Goal: Task Accomplishment & Management: Manage account settings

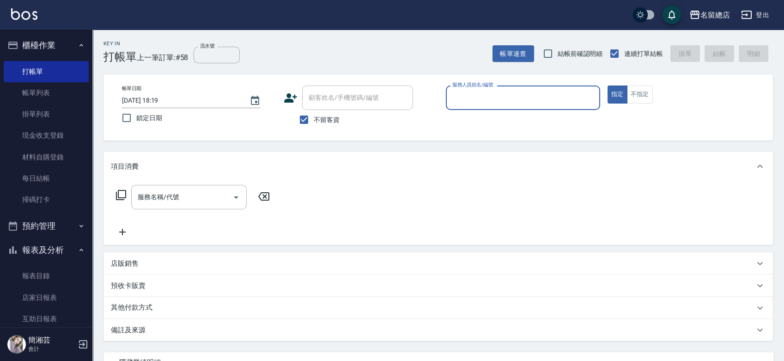
click at [140, 288] on p "預收卡販賣" at bounding box center [128, 286] width 35 height 10
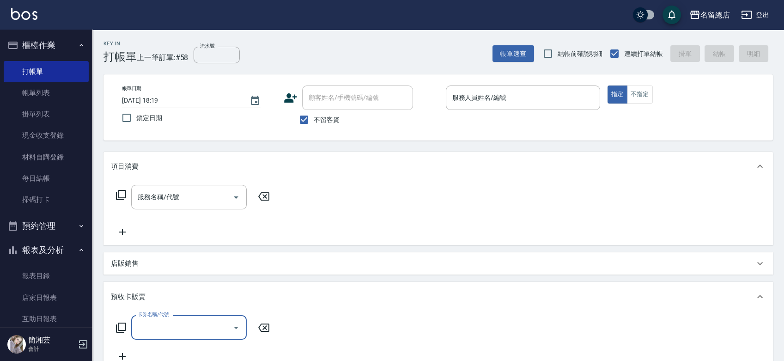
click at [168, 323] on input "卡券名稱/代號" at bounding box center [181, 327] width 93 height 16
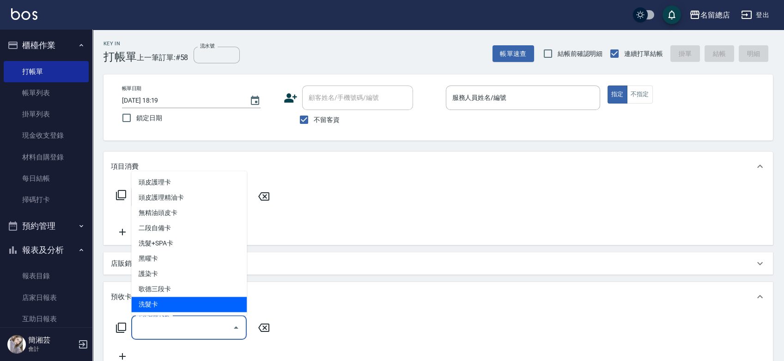
click at [356, 254] on div "店販銷售" at bounding box center [437, 263] width 669 height 22
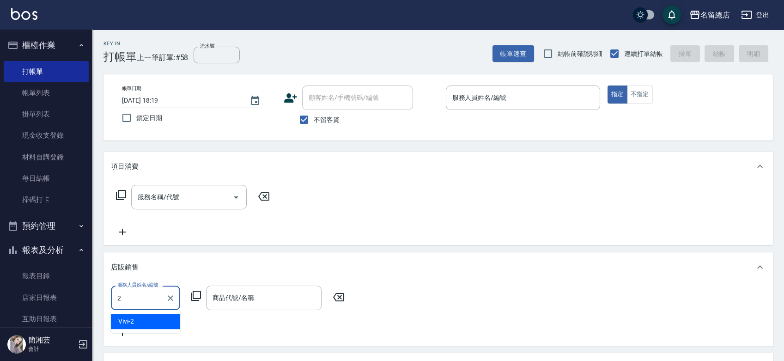
type input "Vivi-2"
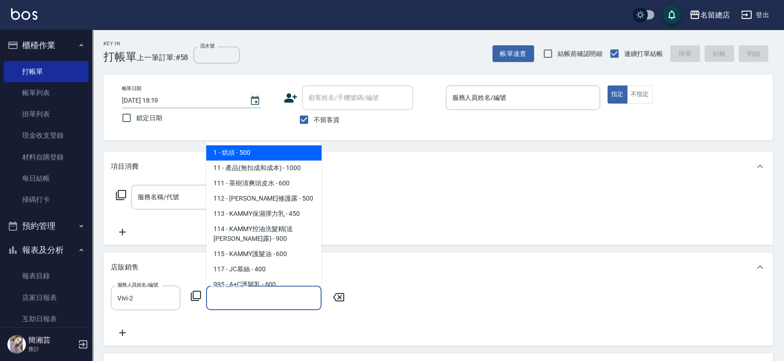
click at [291, 291] on input "商品代號/名稱" at bounding box center [263, 298] width 107 height 16
type input "J"
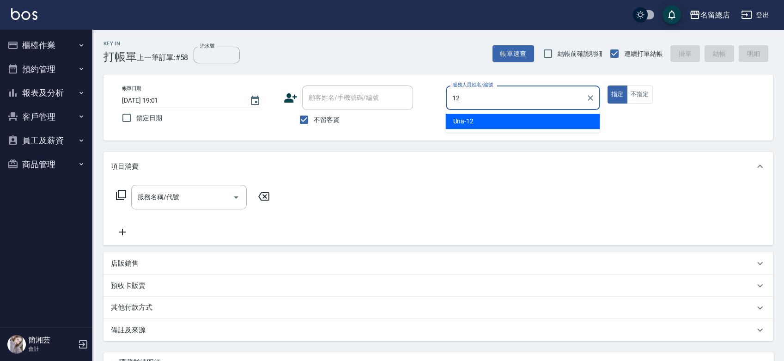
type input "Una-12"
type button "true"
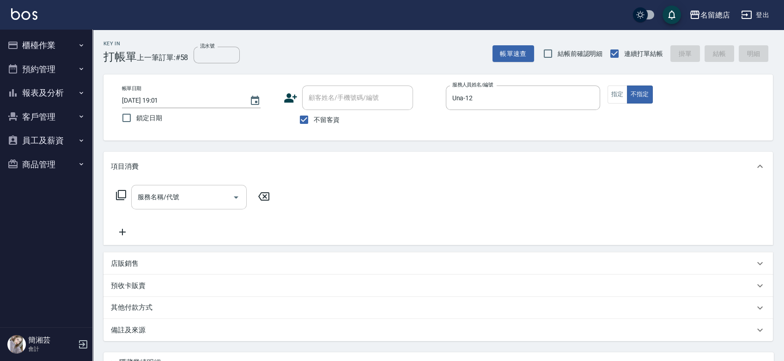
click at [203, 196] on input "服務名稱/代號" at bounding box center [181, 197] width 93 height 16
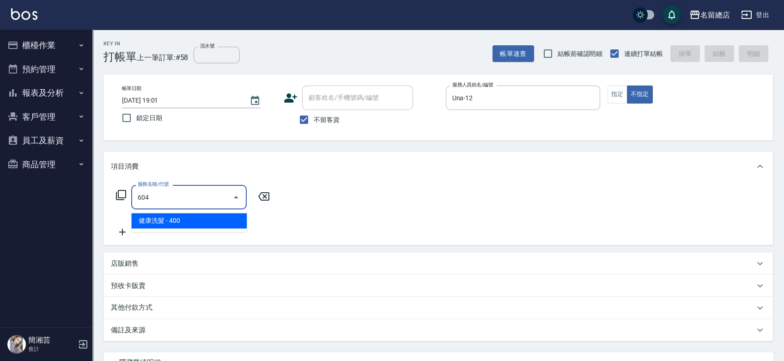
type input "健康洗髮(604)"
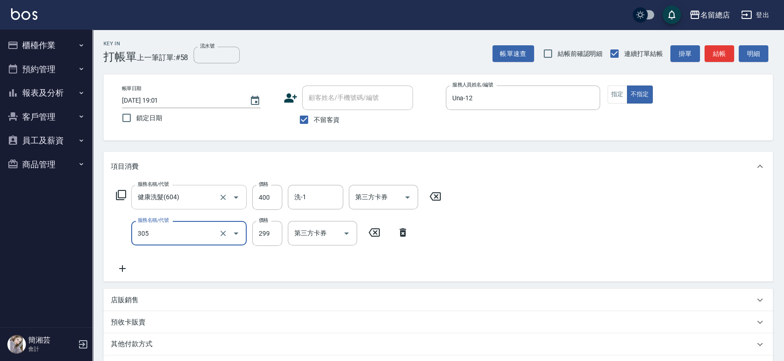
type input "剪髮(305)"
type input "100"
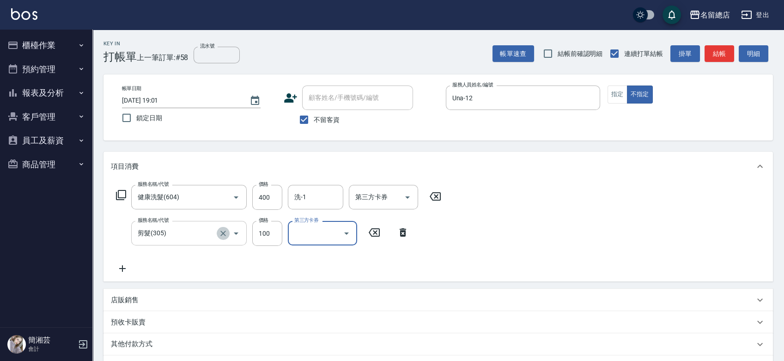
click at [226, 235] on icon "Clear" at bounding box center [222, 233] width 9 height 9
type input "剪髮(305)"
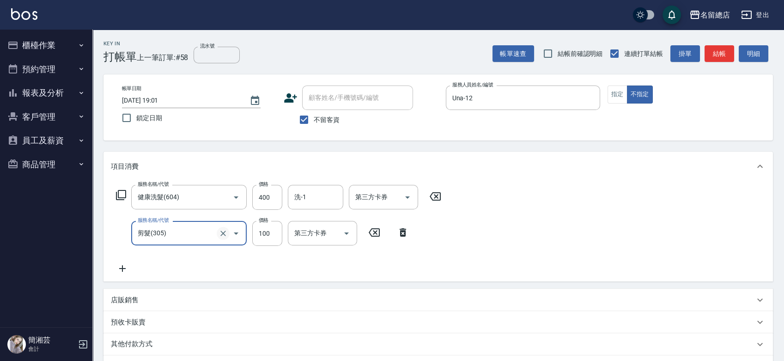
click at [225, 235] on icon "Clear" at bounding box center [222, 233] width 9 height 9
type input "0"
type input "梳髮(800)"
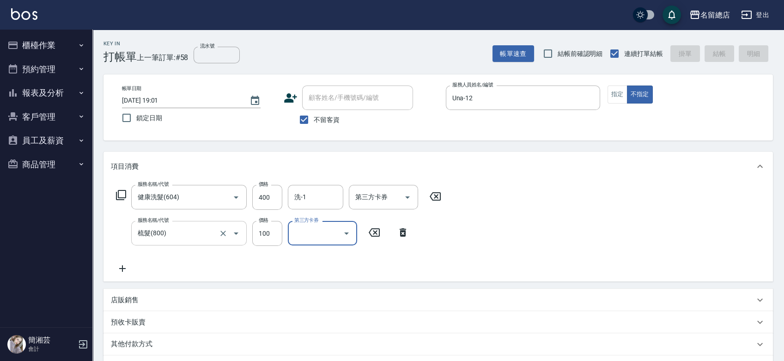
type input "2025/10/09 19:06"
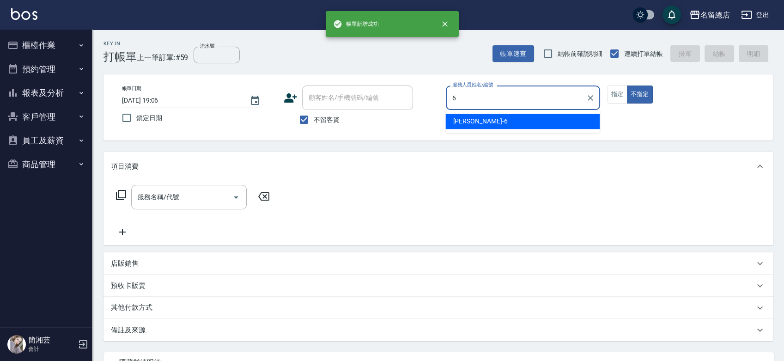
type input "董娘-6"
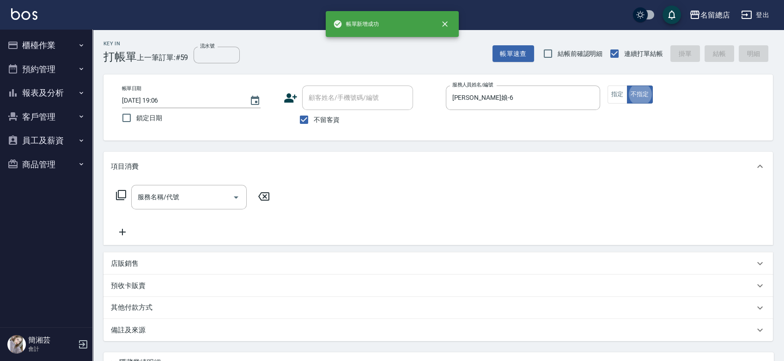
type button "false"
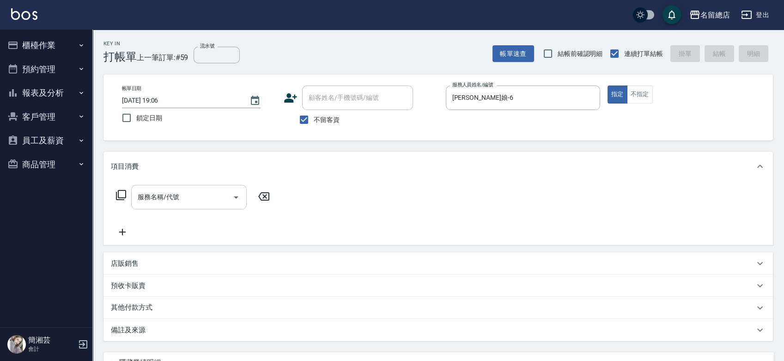
click at [188, 202] on input "服務名稱/代號" at bounding box center [181, 197] width 93 height 16
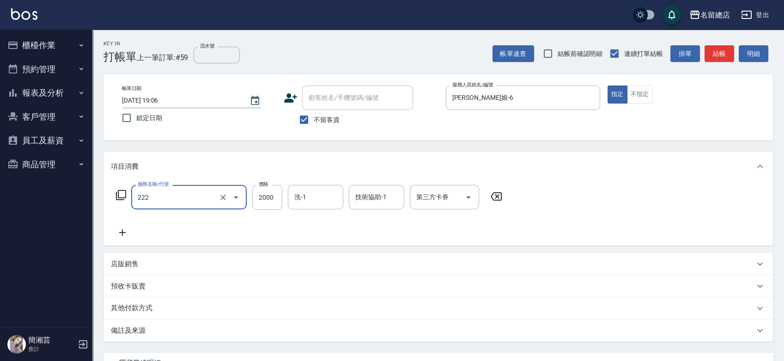
type input "燙髮2000以上(222)"
type input "2500"
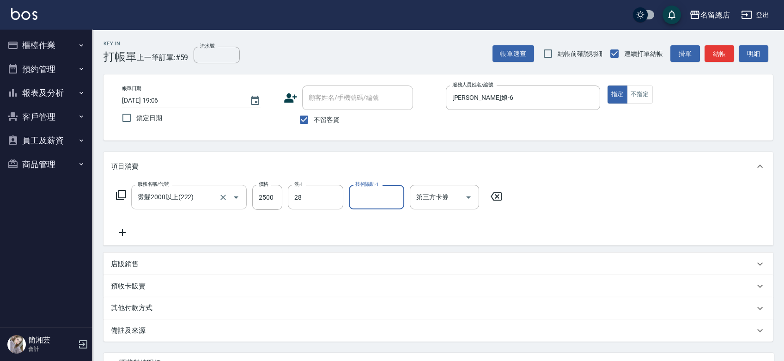
type input "陳予歆-28"
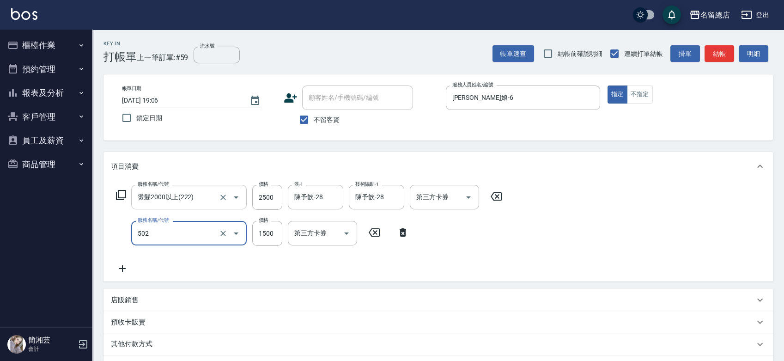
type input "染髮1500以上(502)"
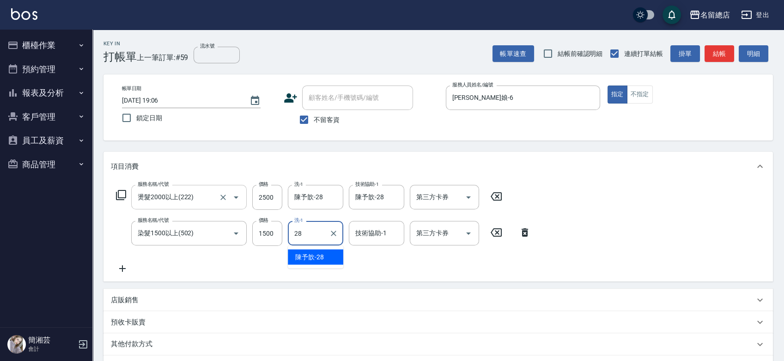
type input "陳予歆-28"
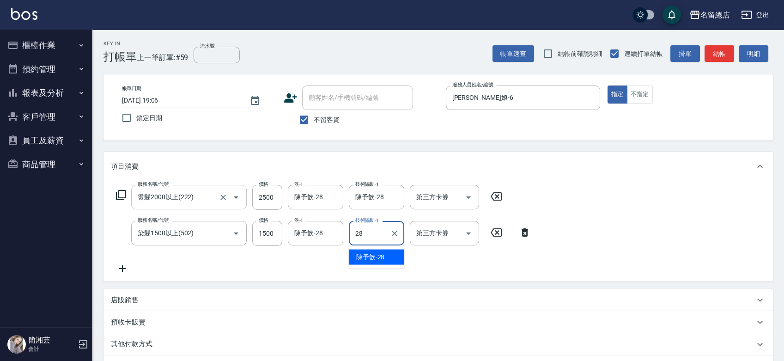
type input "陳予歆-28"
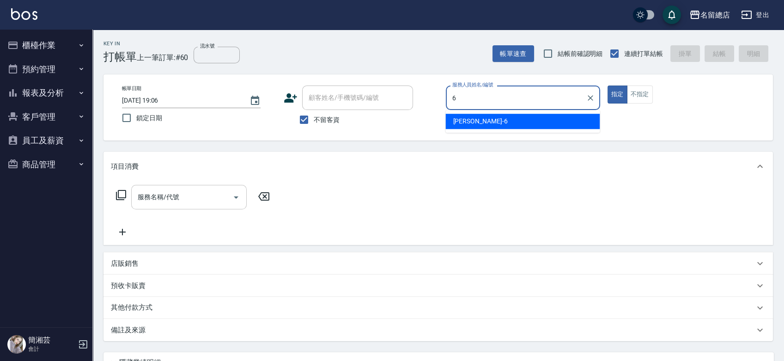
type input "董娘-6"
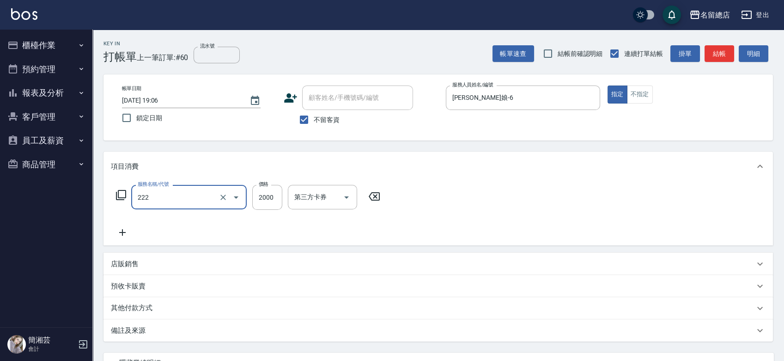
type input "燙髮2000以上(222)"
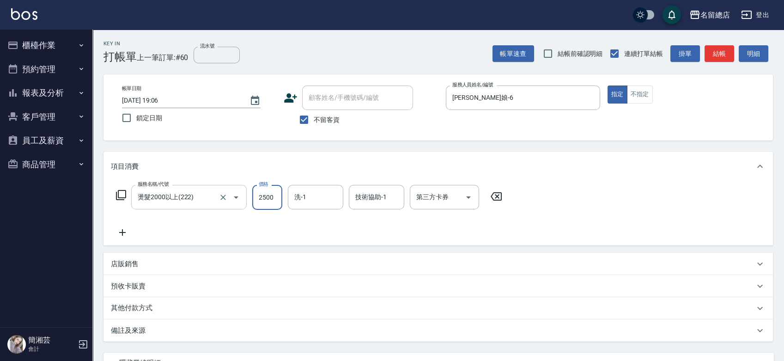
type input "2500"
type input "52"
type input "5"
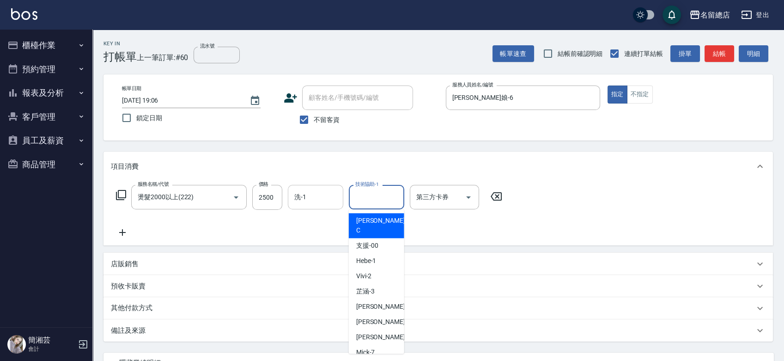
click at [328, 187] on div "洗-1" at bounding box center [315, 197] width 55 height 24
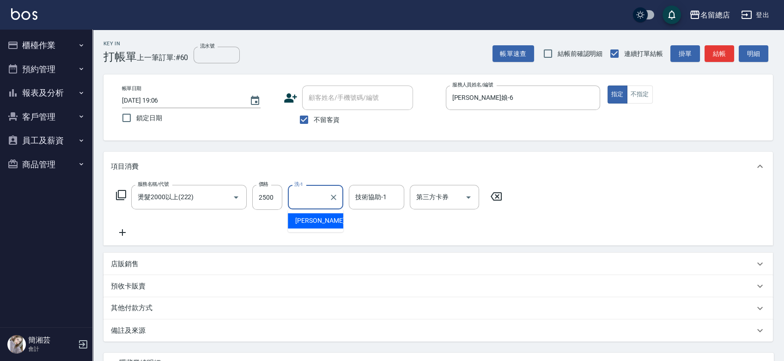
type input "5"
type input "瑄瑄-42"
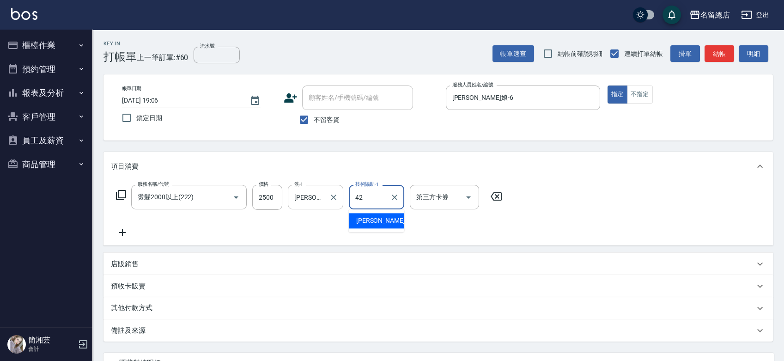
type input "瑄瑄-42"
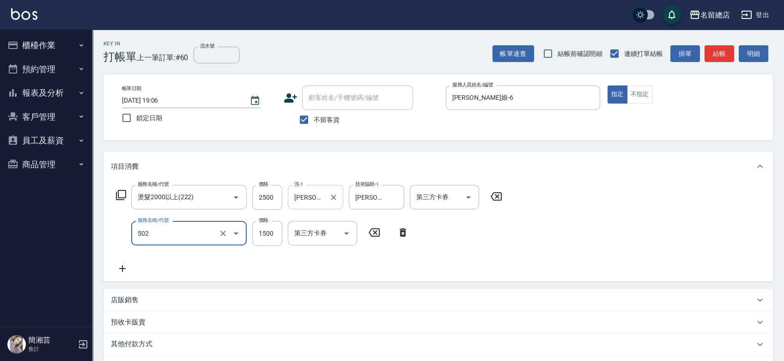
type input "染髮1500以上(502)"
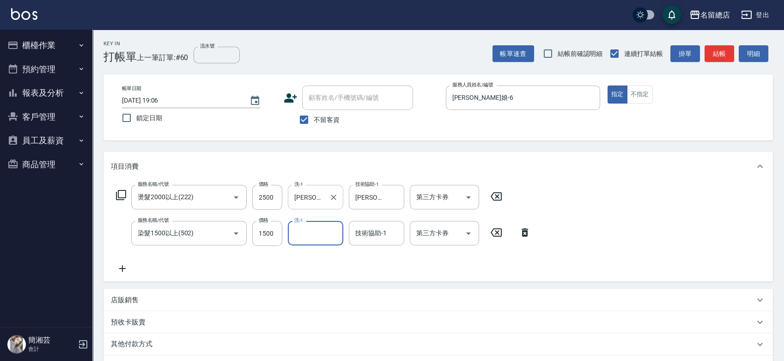
type input "5"
type input "瑄瑄-42"
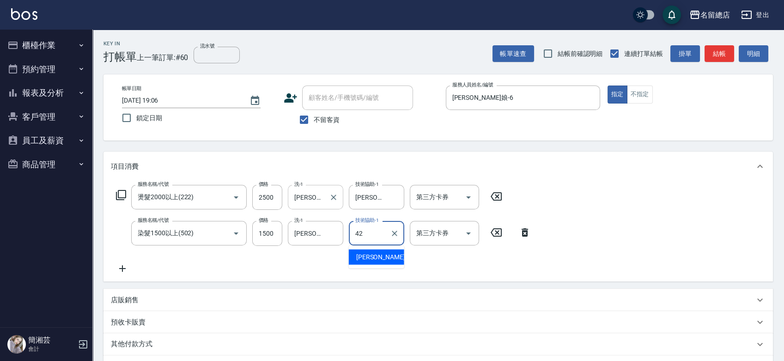
type input "瑄瑄-42"
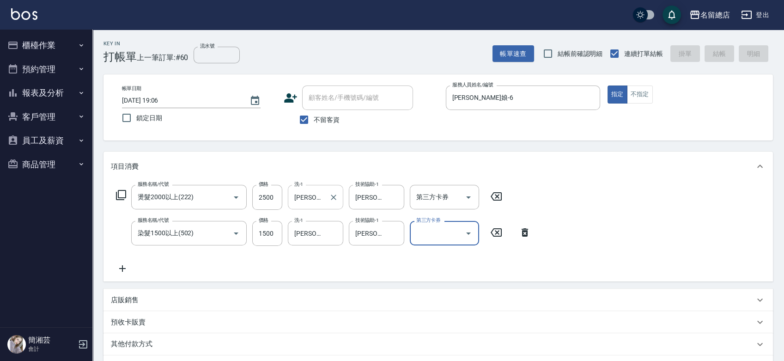
type input "2025/10/09 19:07"
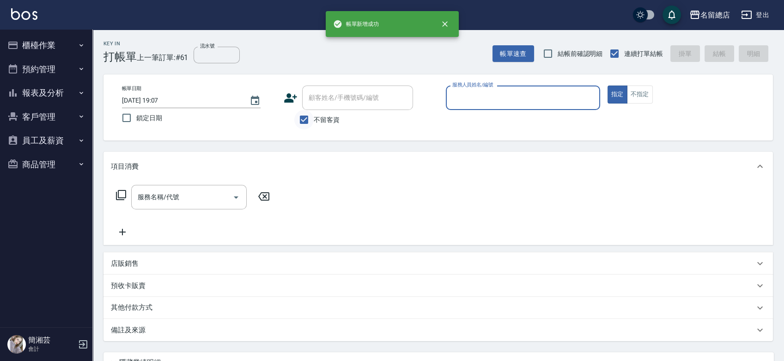
click at [310, 121] on input "不留客資" at bounding box center [303, 119] width 19 height 19
checkbox input "false"
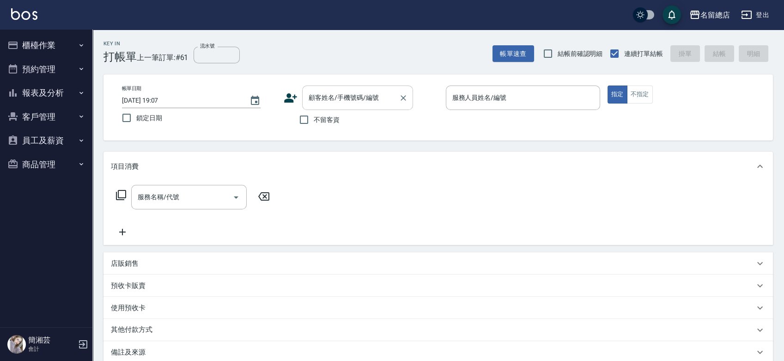
click at [307, 103] on input "顧客姓名/手機號碼/編號" at bounding box center [350, 98] width 89 height 16
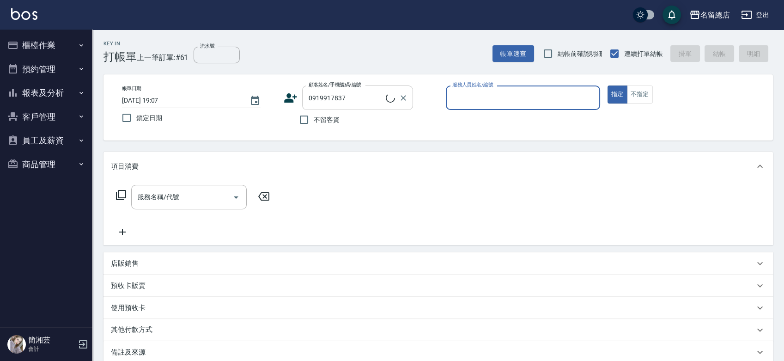
type input "[PERSON_NAME]/0919917837/"
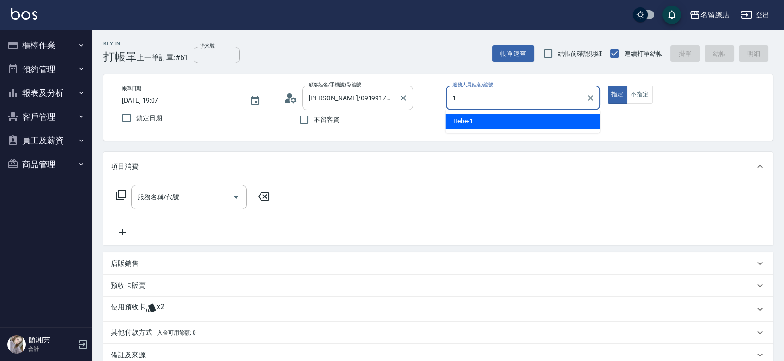
type input "Hebe-1"
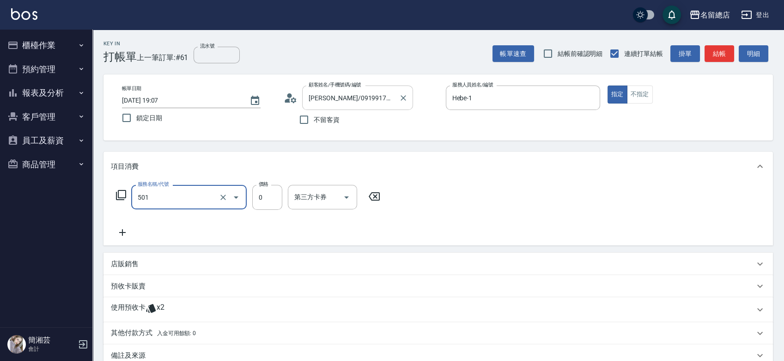
type input "2段蓋卡1300以上(501)"
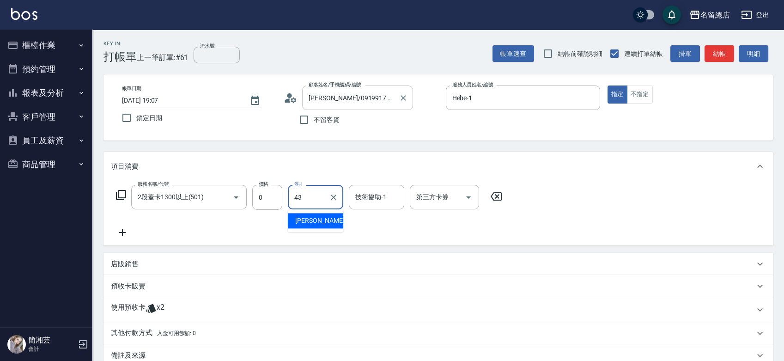
type input "[PERSON_NAME]-43"
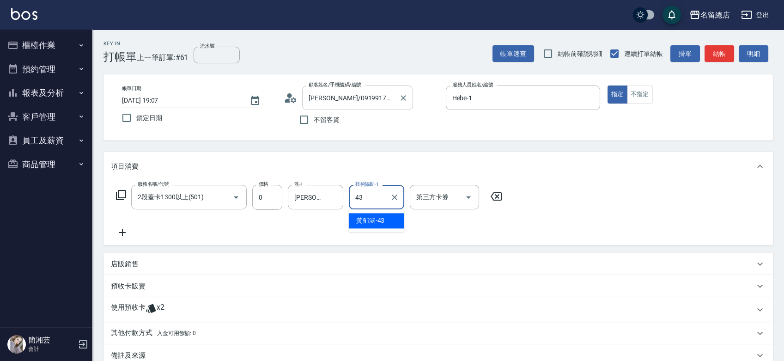
type input "[PERSON_NAME]-43"
click at [163, 312] on span "x2" at bounding box center [161, 309] width 8 height 14
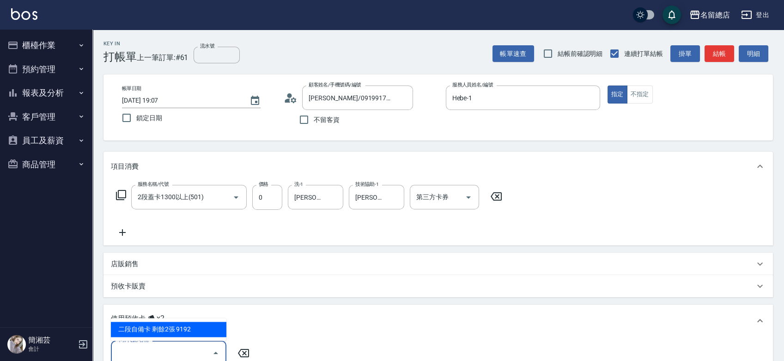
click at [177, 351] on input "卡券代號/名稱" at bounding box center [161, 352] width 93 height 16
click at [172, 327] on div "二段自備卡 剩餘2張 9192" at bounding box center [168, 328] width 115 height 15
type input "二段自備卡 9192"
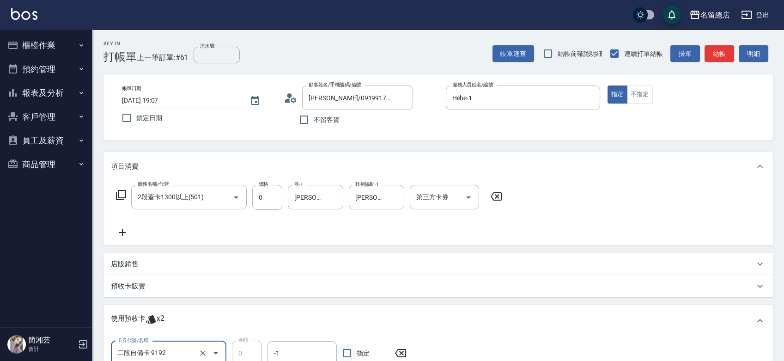
click at [351, 349] on input "指定" at bounding box center [346, 352] width 19 height 19
checkbox input "true"
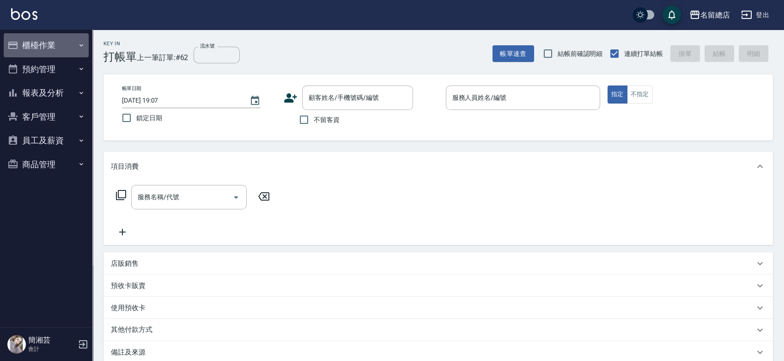
click at [15, 42] on icon "button" at bounding box center [12, 45] width 9 height 7
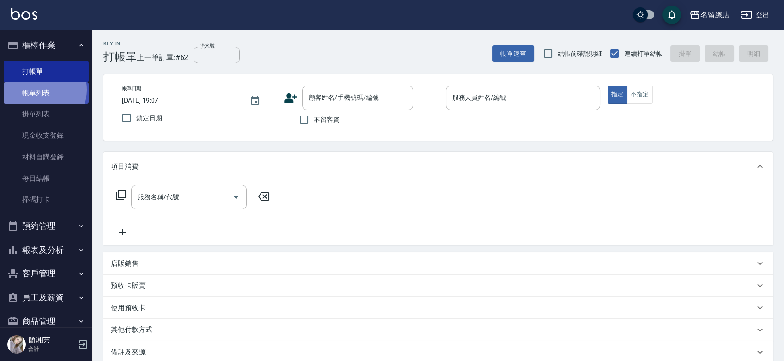
click at [39, 90] on link "帳單列表" at bounding box center [46, 92] width 85 height 21
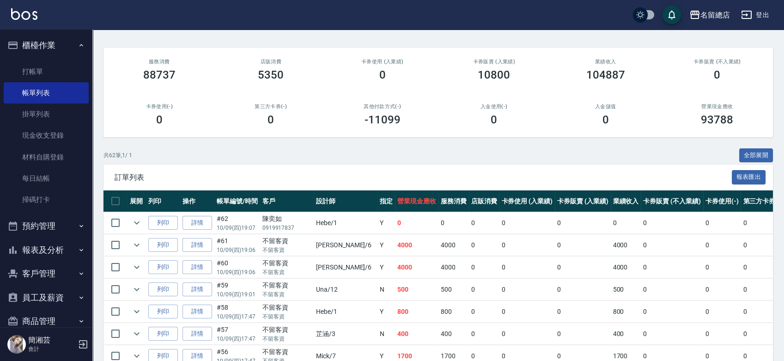
scroll to position [154, 0]
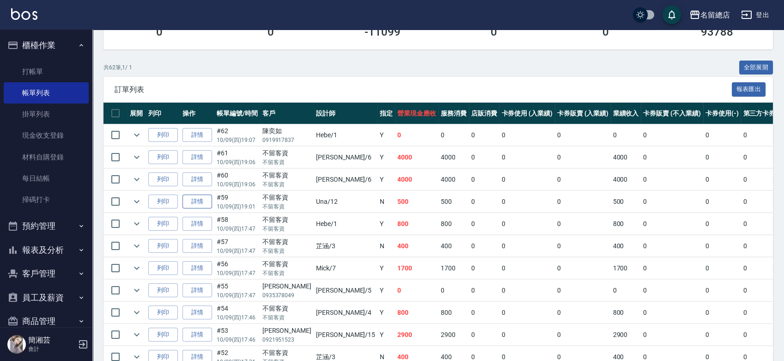
click at [199, 198] on link "詳情" at bounding box center [197, 201] width 30 height 14
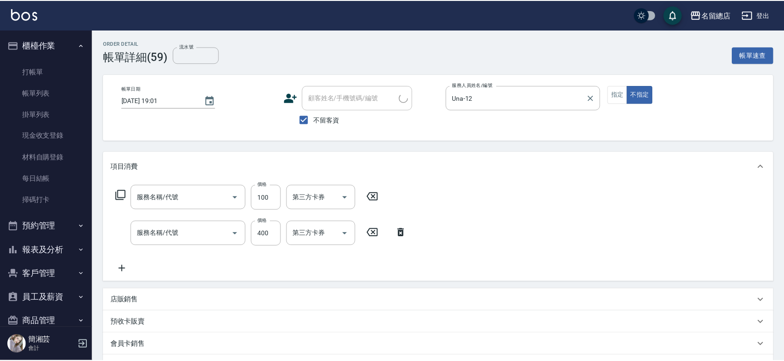
type input "[DATE] 19:01"
checkbox input "true"
type input "Una-12"
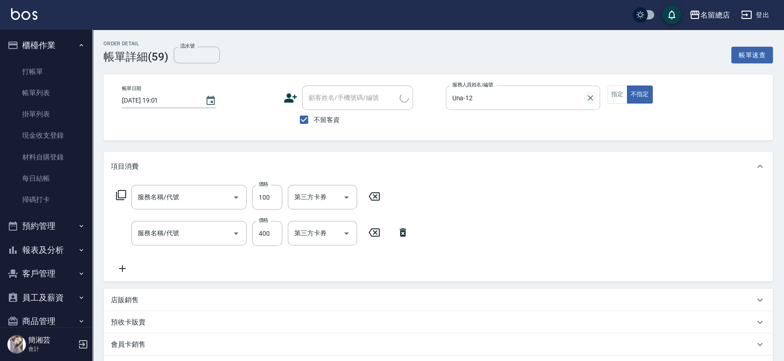
type input "梳髮(800)"
type input "健康洗髮(604)"
click at [590, 96] on icon "Clear" at bounding box center [589, 97] width 9 height 9
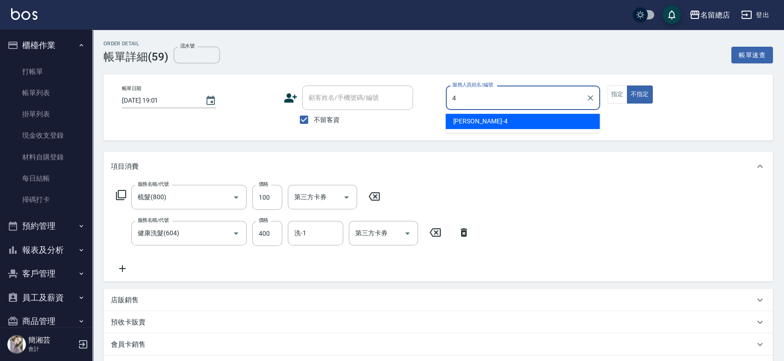
type input "[PERSON_NAME]-4"
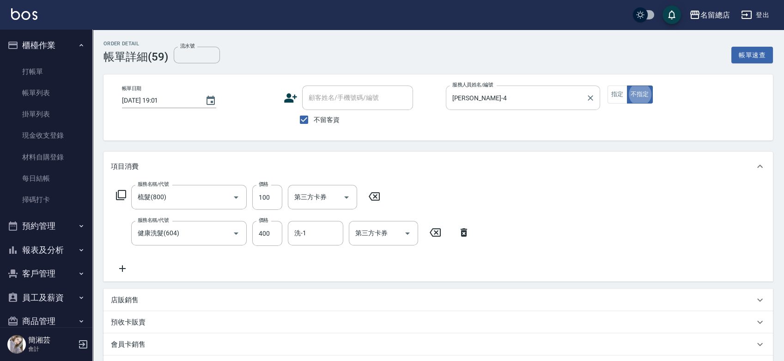
type button "false"
click at [302, 120] on input "不留客資" at bounding box center [303, 119] width 19 height 19
checkbox input "false"
click at [322, 94] on input "顧客姓名/手機號碼/編號" at bounding box center [350, 98] width 89 height 16
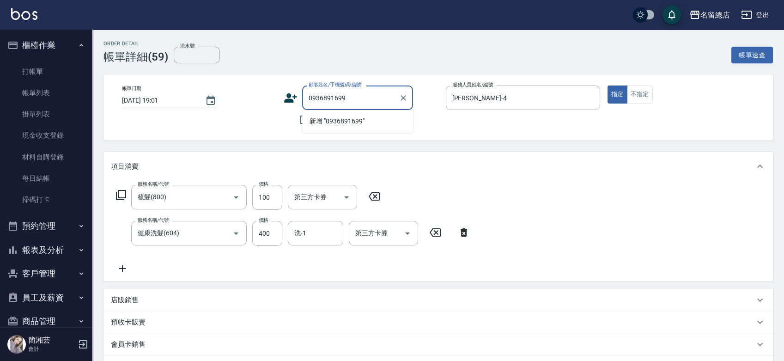
type input "0936891699"
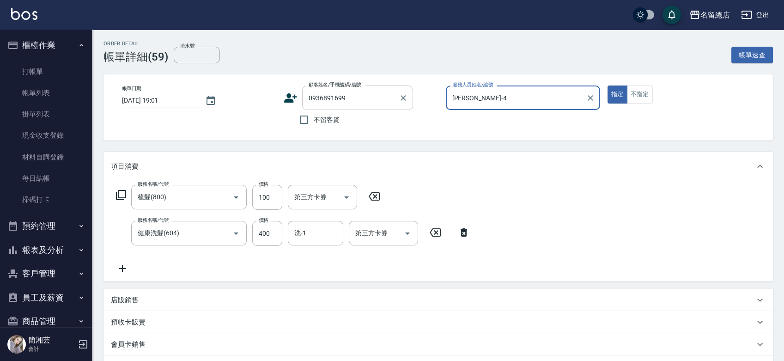
click at [607, 85] on button "指定" at bounding box center [617, 94] width 20 height 18
type button "true"
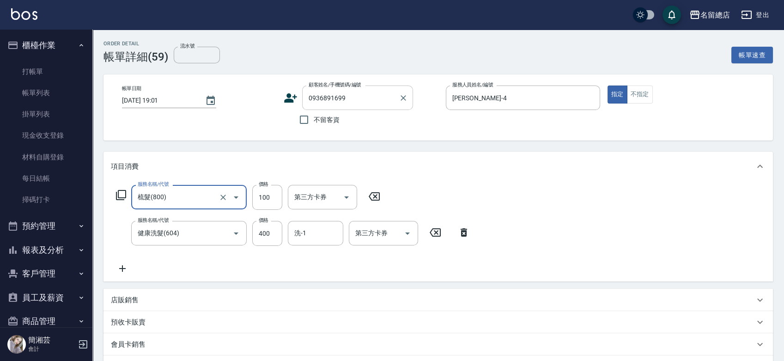
type input "[PERSON_NAME]/0936891699/0097016"
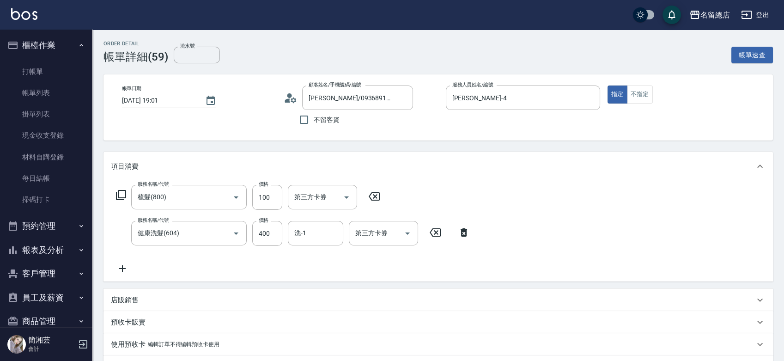
click at [370, 196] on icon at bounding box center [373, 196] width 23 height 11
click at [460, 228] on icon at bounding box center [463, 231] width 23 height 11
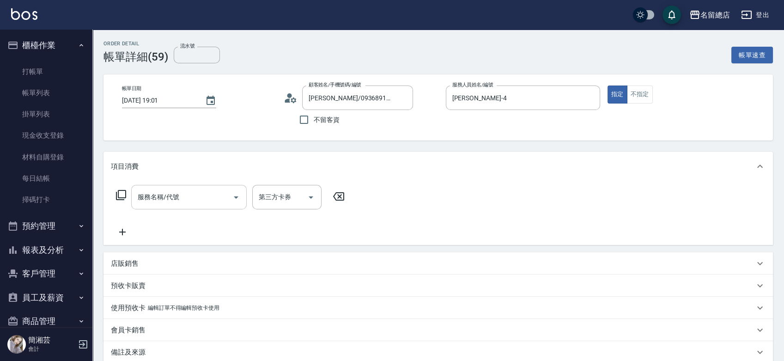
click at [158, 196] on input "服務名稱/代號" at bounding box center [181, 197] width 93 height 16
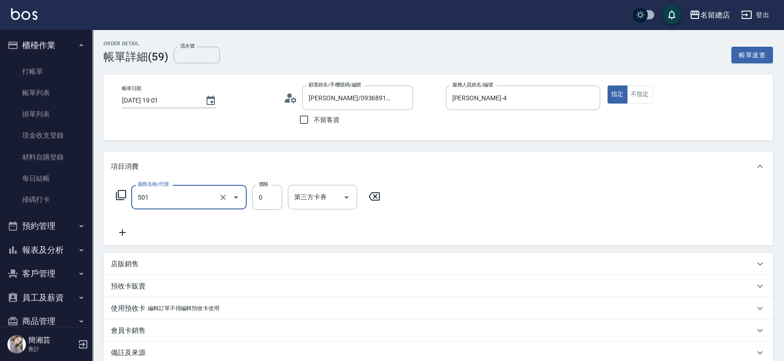
type input "2段蓋卡1300以上(501)"
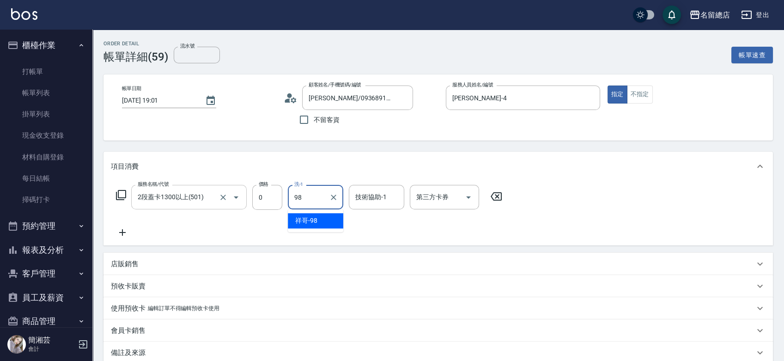
type input "祥哥-98"
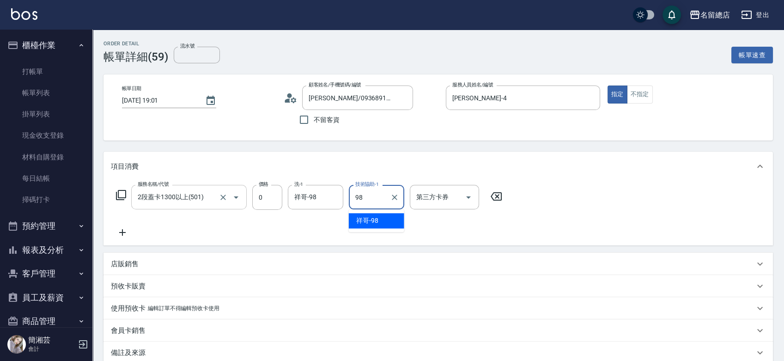
type input "祥哥-98"
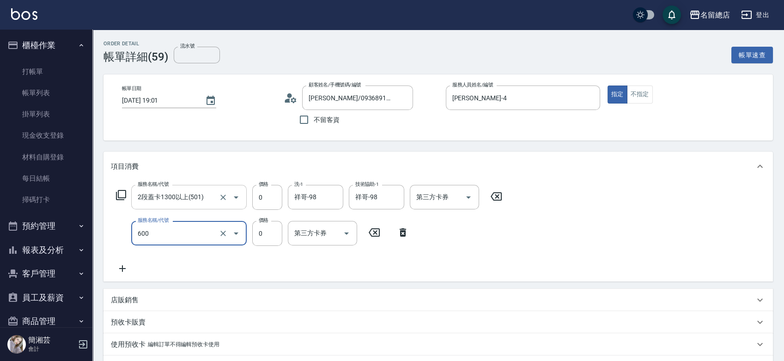
type input "洗髮(免費)(600)"
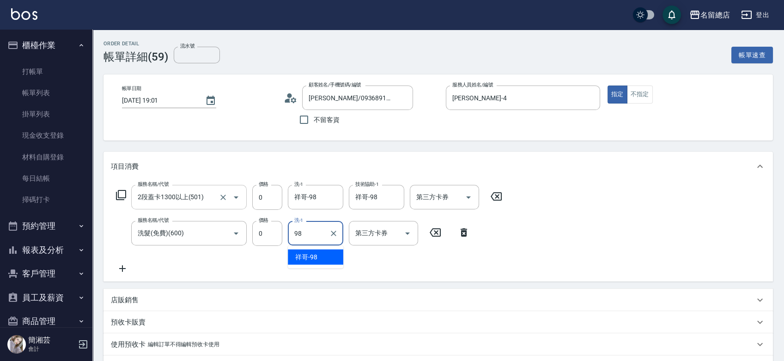
type input "祥哥-98"
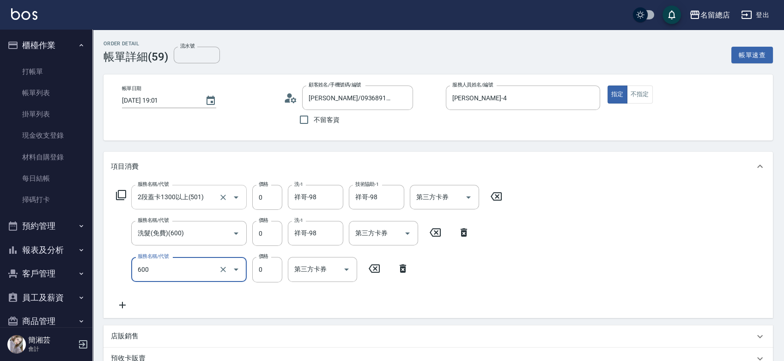
type input "洗髮(免費)(600)"
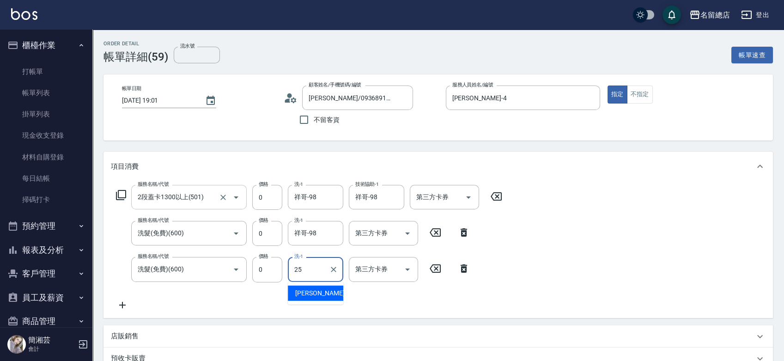
type input "[PERSON_NAME]-25"
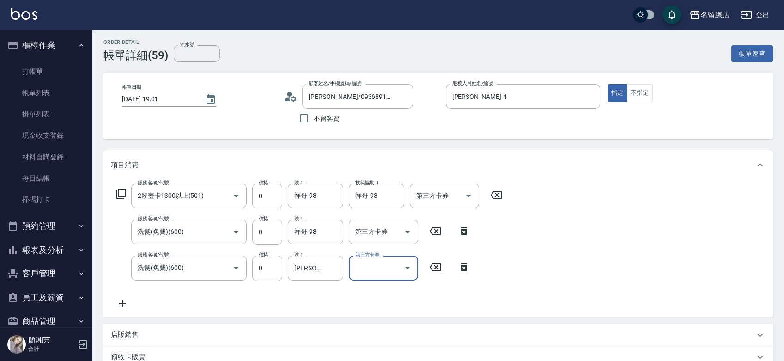
scroll to position [0, 0]
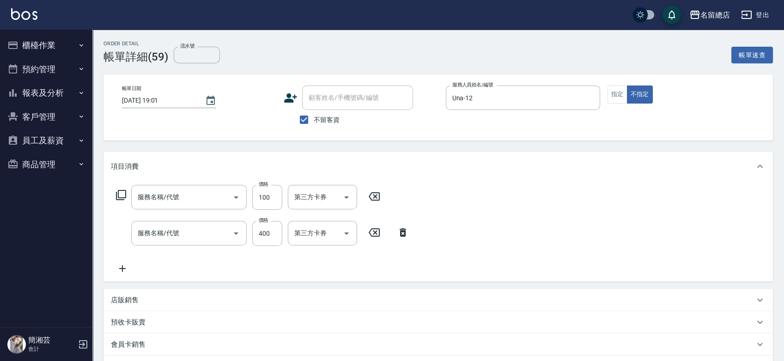
type input "梳髮(800)"
type input "健康洗髮(604)"
click at [34, 40] on button "櫃檯作業" at bounding box center [46, 45] width 85 height 24
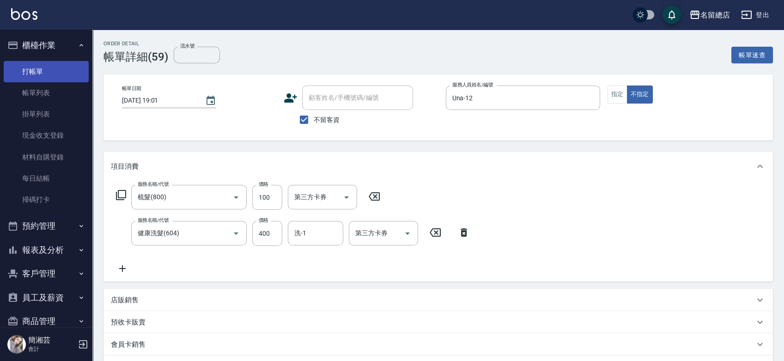
click at [36, 74] on link "打帳單" at bounding box center [46, 71] width 85 height 21
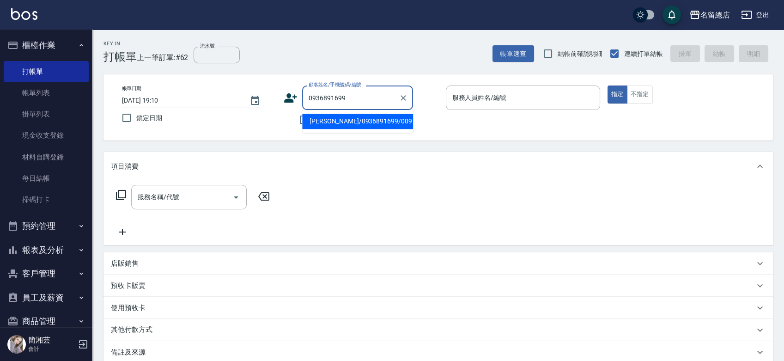
type input "[PERSON_NAME]/0936891699/0097016"
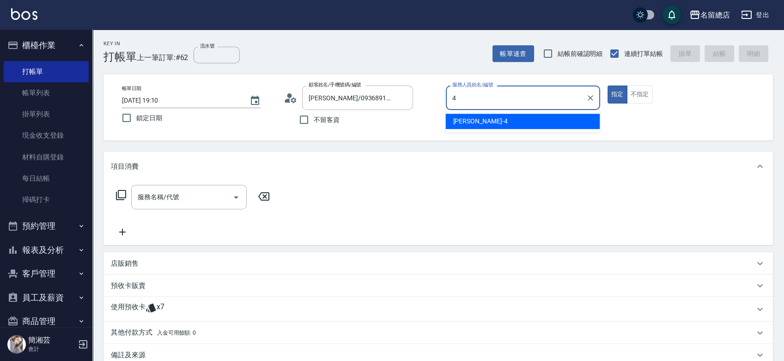
type input "[PERSON_NAME]-4"
type button "true"
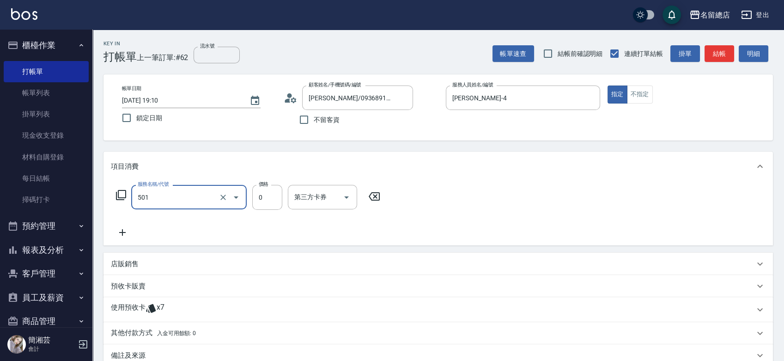
type input "2段蓋卡1300以上(501)"
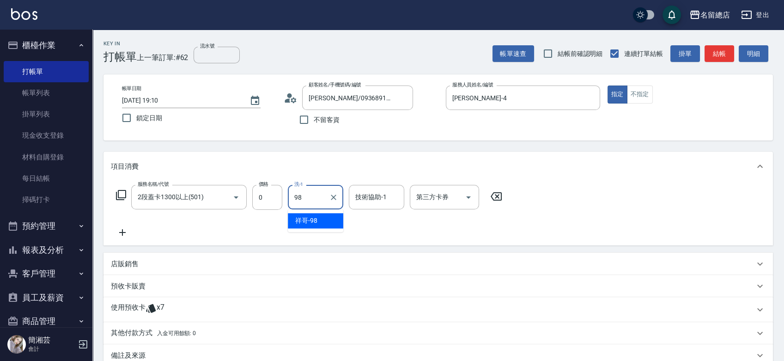
type input "祥哥-98"
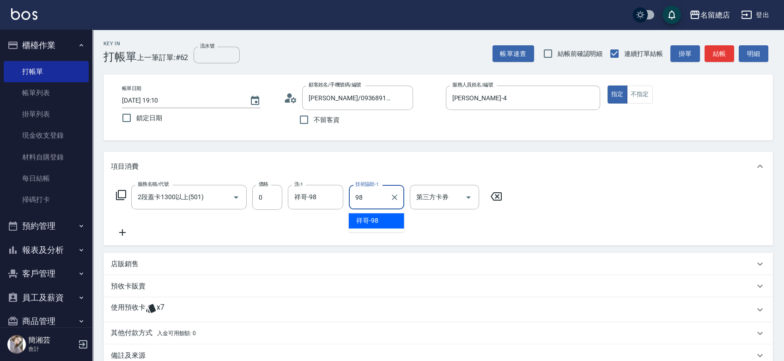
type input "祥哥-98"
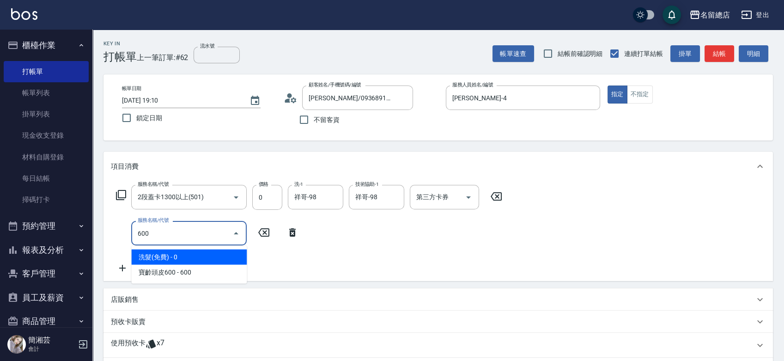
type input "洗髮(免費)(600)"
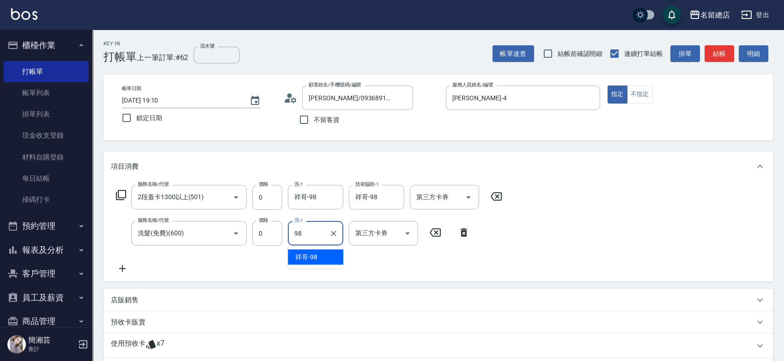
type input "祥哥-98"
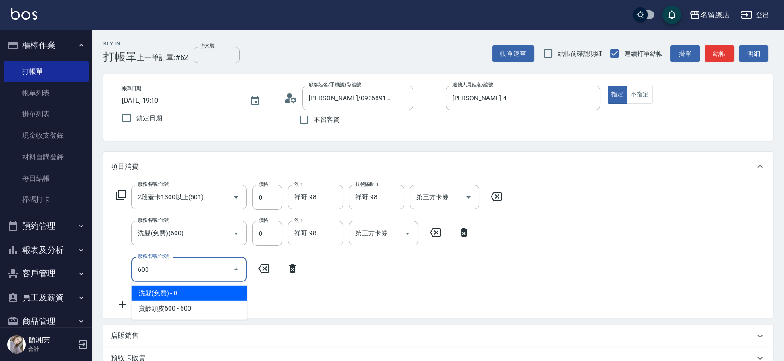
type input "洗髮(免費)(600)"
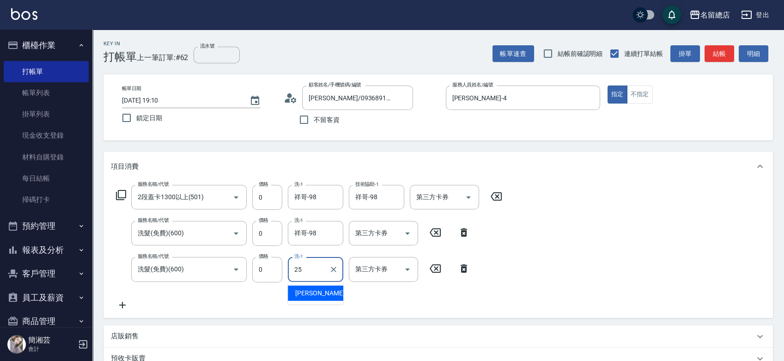
type input "[PERSON_NAME]-25"
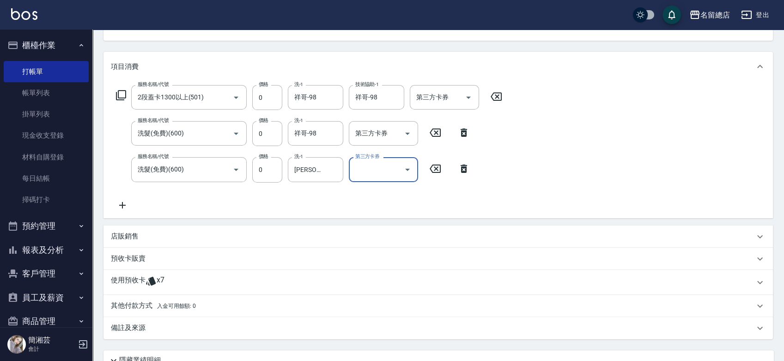
scroll to position [103, 0]
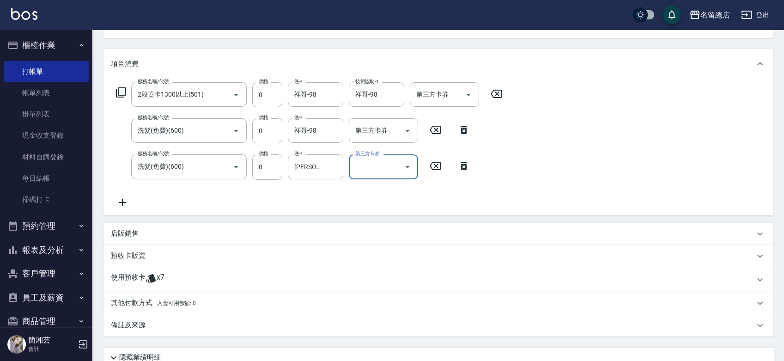
click at [174, 281] on div "使用預收卡 x7" at bounding box center [432, 279] width 643 height 14
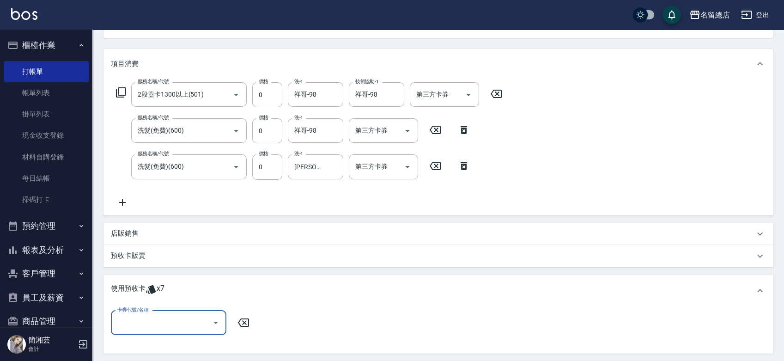
scroll to position [0, 0]
click at [167, 335] on div "卡券代號/名稱 卡券代號/名稱" at bounding box center [438, 328] width 654 height 36
click at [166, 321] on input "卡券代號/名稱" at bounding box center [161, 322] width 93 height 16
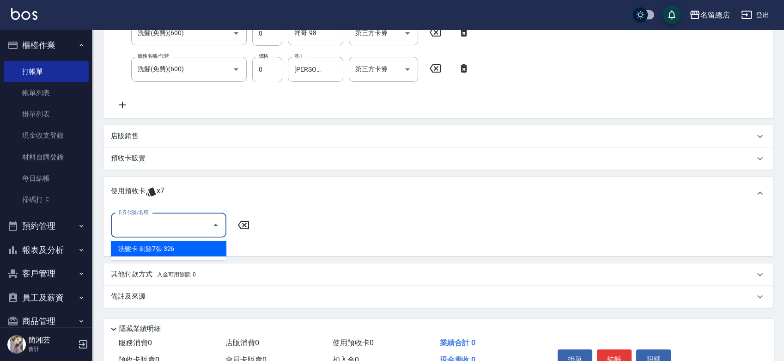
scroll to position [205, 0]
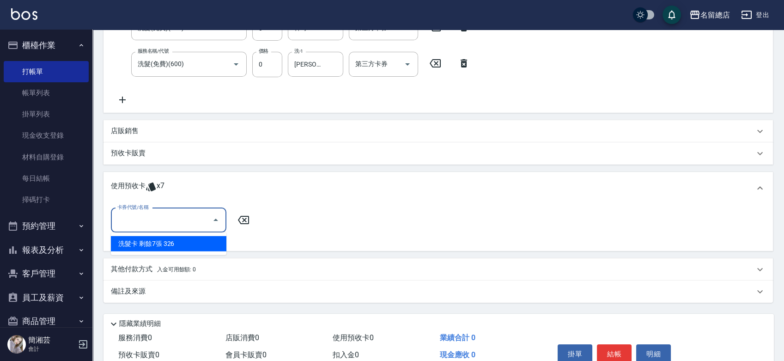
click at [174, 241] on div "洗髮卡 剩餘7張 326" at bounding box center [168, 243] width 115 height 15
type input "洗髮卡 326"
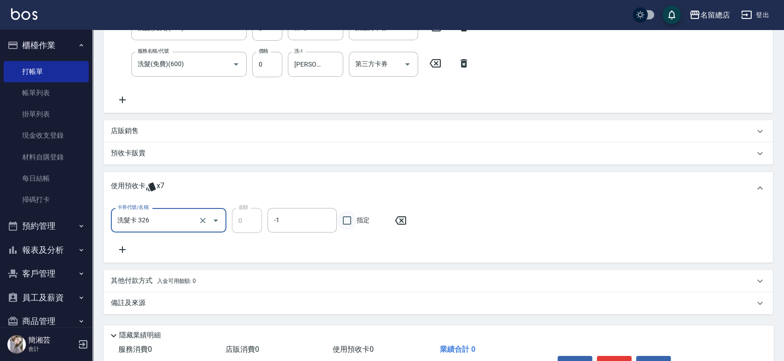
click at [351, 221] on input "指定" at bounding box center [346, 220] width 19 height 19
checkbox input "true"
type input "[DATE] 19:12"
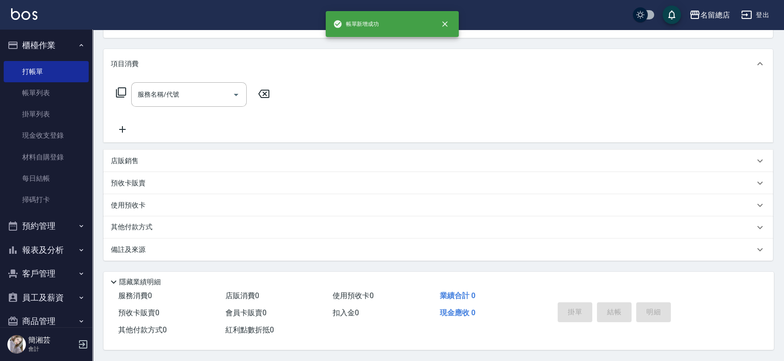
scroll to position [0, 0]
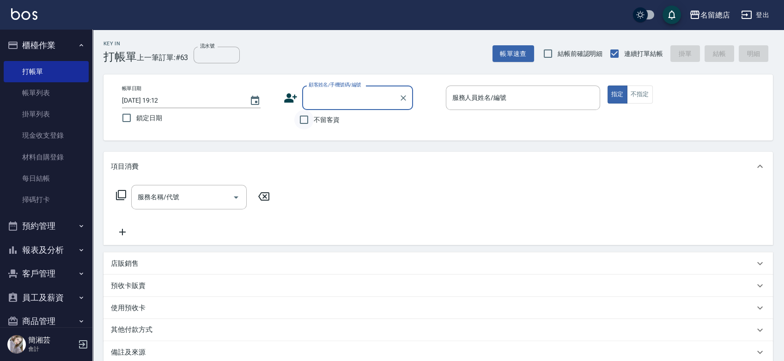
click at [310, 117] on input "不留客資" at bounding box center [303, 119] width 19 height 19
checkbox input "true"
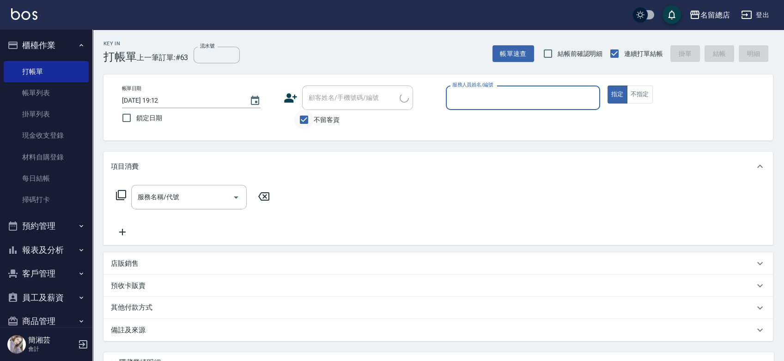
type input "美國大姐/0912543363/"
click at [309, 120] on input "不留客資" at bounding box center [303, 119] width 19 height 19
checkbox input "false"
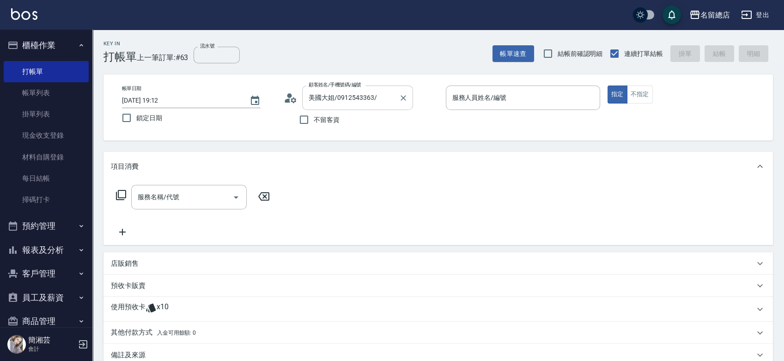
drag, startPoint x: 404, startPoint y: 96, endPoint x: 338, endPoint y: 109, distance: 67.2
click at [404, 96] on icon "Clear" at bounding box center [402, 97] width 9 height 9
click at [305, 118] on input "不留客資" at bounding box center [303, 119] width 19 height 19
checkbox input "true"
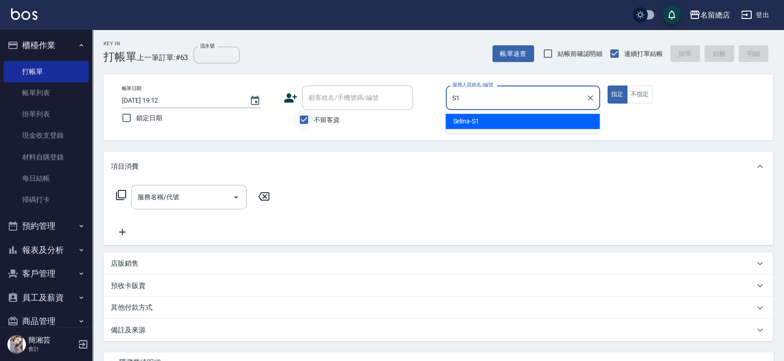
type input "Selina-S1"
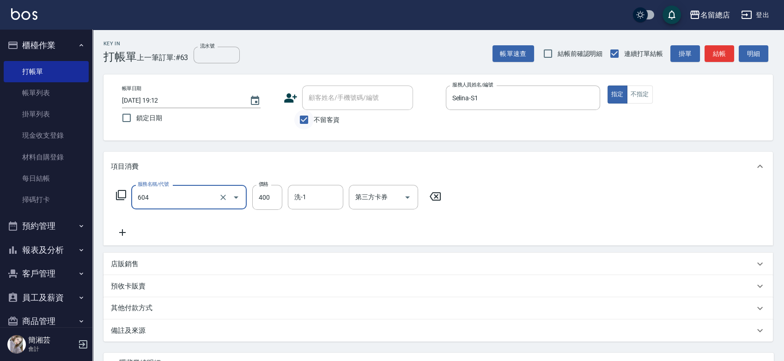
type input "健康洗髮(604)"
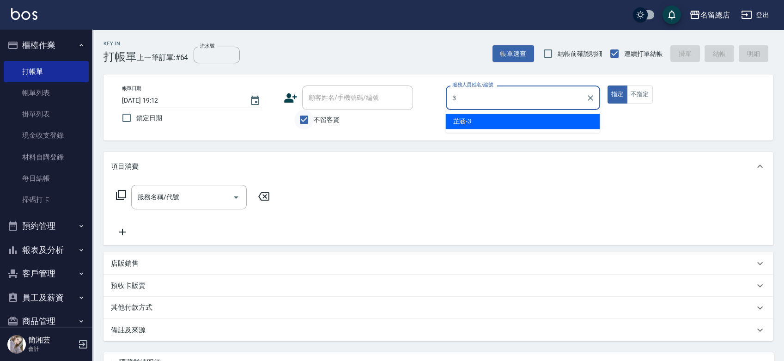
type input "芷涵-3"
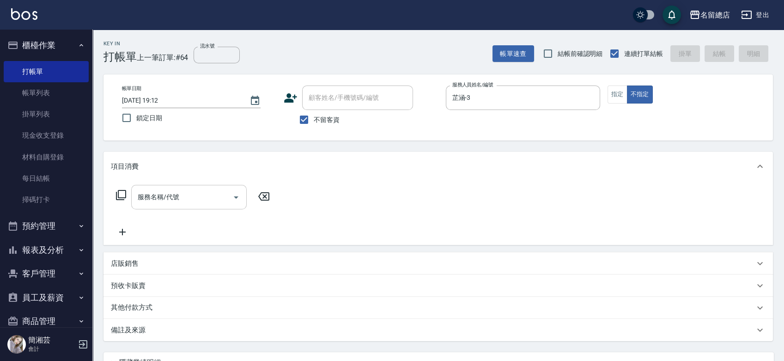
drag, startPoint x: 174, startPoint y: 196, endPoint x: 180, endPoint y: 206, distance: 12.0
click at [174, 196] on input "服務名稱/代號" at bounding box center [181, 197] width 93 height 16
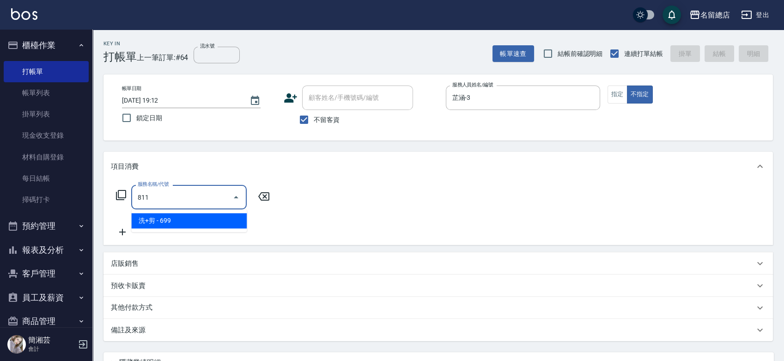
type input "洗+剪(811)"
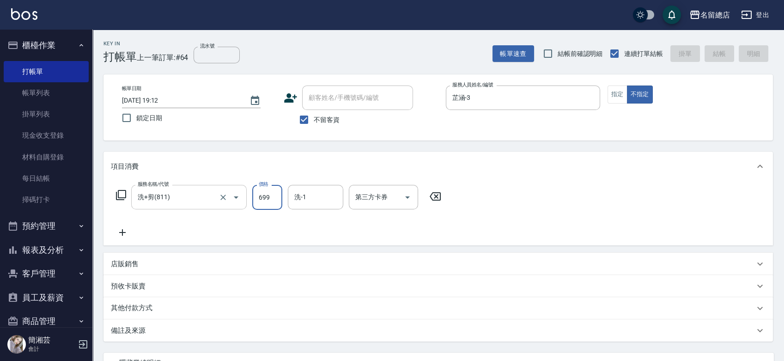
type input "[DATE] 19:14"
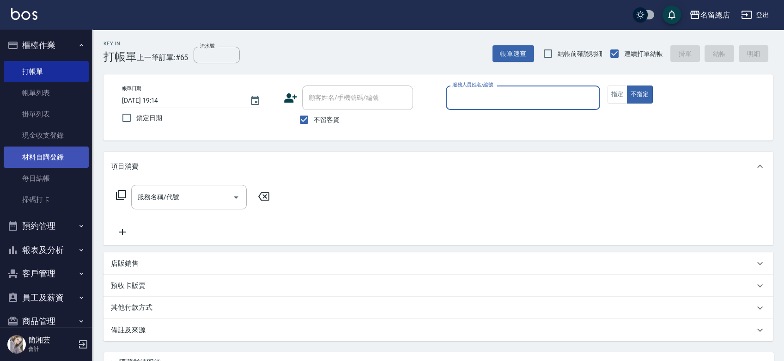
click at [61, 150] on link "材料自購登錄" at bounding box center [46, 156] width 85 height 21
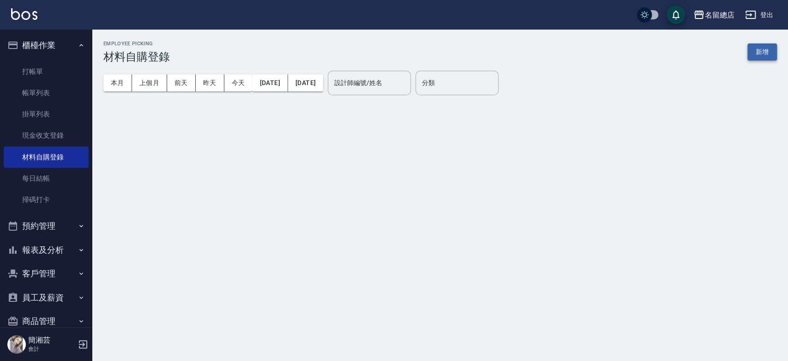
click at [768, 51] on button "新增" at bounding box center [763, 51] width 30 height 17
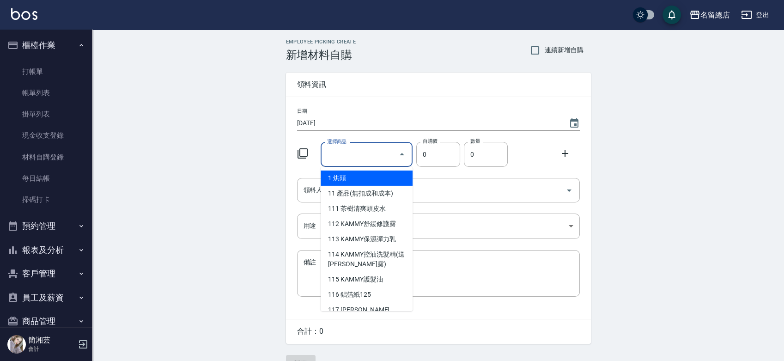
click at [352, 158] on input "選擇商品" at bounding box center [360, 154] width 70 height 16
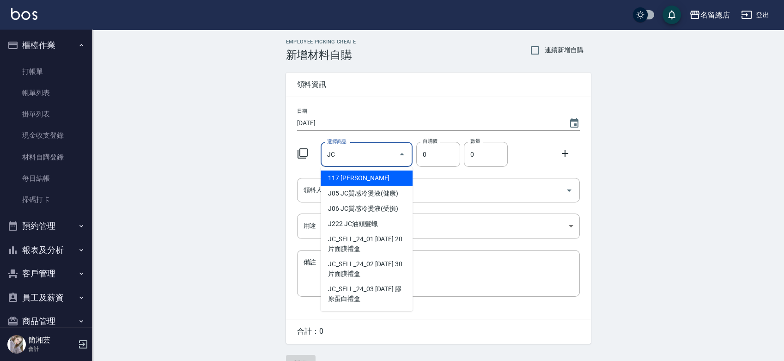
type input "[PERSON_NAME]"
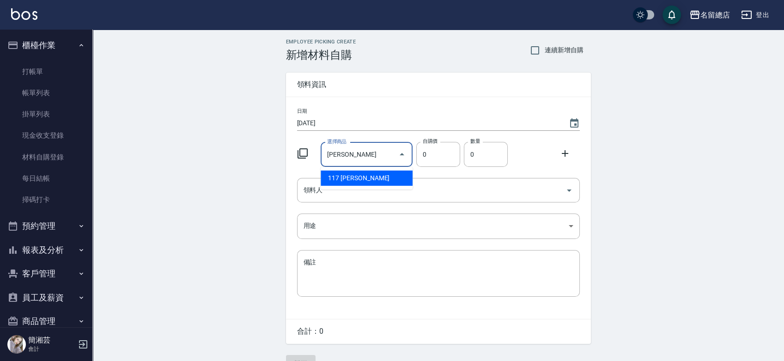
click at [374, 176] on li "117 [PERSON_NAME]" at bounding box center [366, 177] width 92 height 15
type input "55"
type input "1"
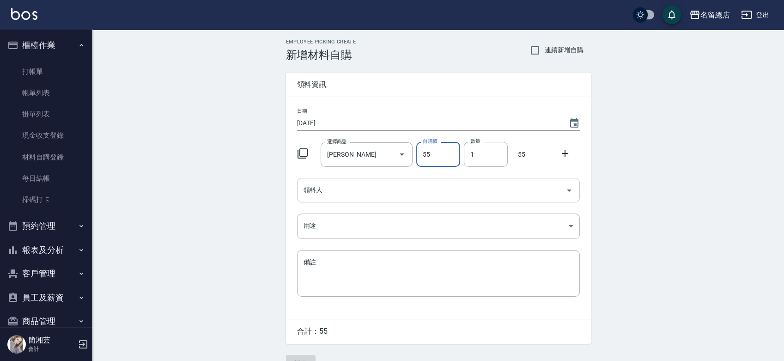
click at [377, 195] on input "領料人" at bounding box center [431, 190] width 260 height 16
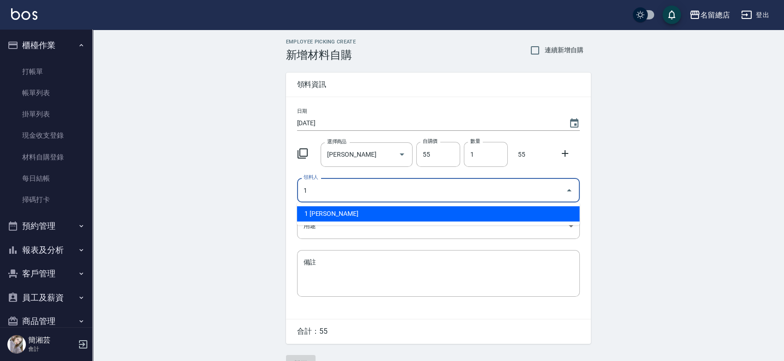
type input "1 [PERSON_NAME]"
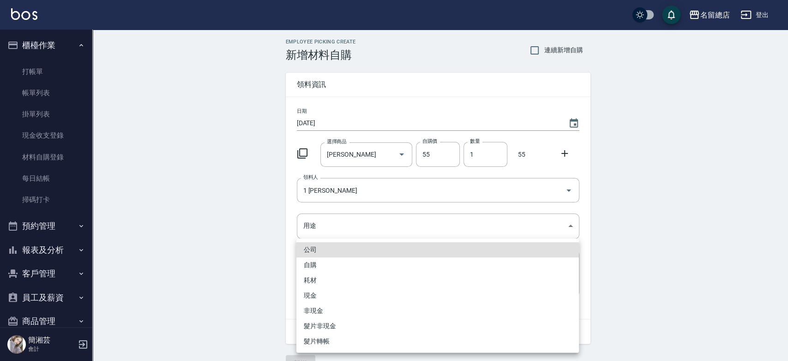
click at [322, 268] on li "自購" at bounding box center [437, 264] width 283 height 15
type input "自購"
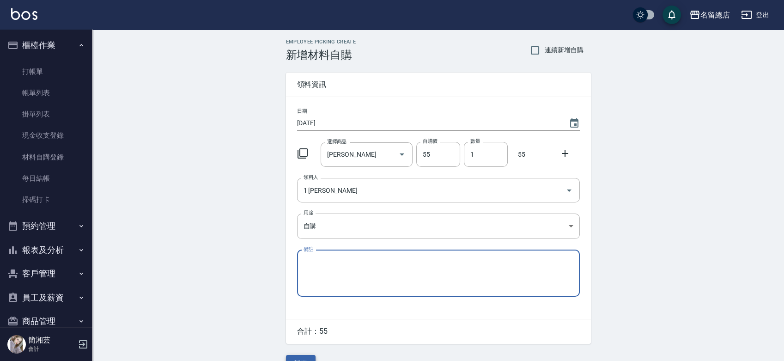
click at [308, 355] on button "新增" at bounding box center [301, 363] width 30 height 17
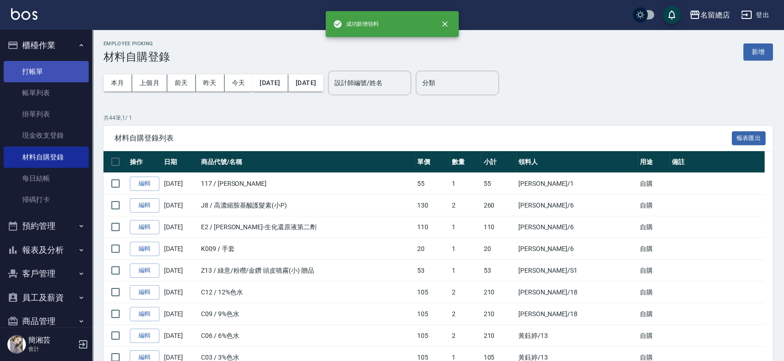
click at [42, 68] on link "打帳單" at bounding box center [46, 71] width 85 height 21
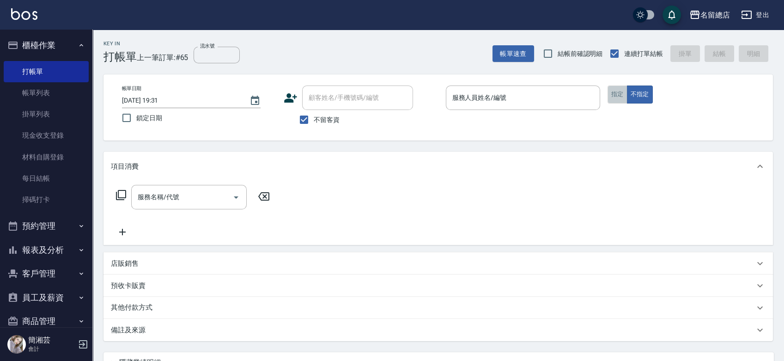
click at [624, 90] on button "指定" at bounding box center [617, 94] width 20 height 18
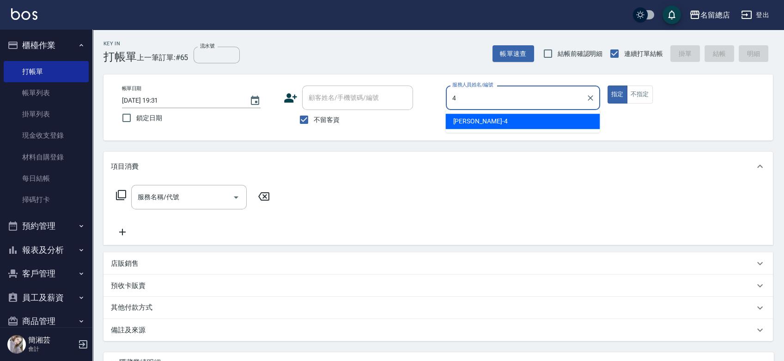
type input "[PERSON_NAME]-4"
type button "true"
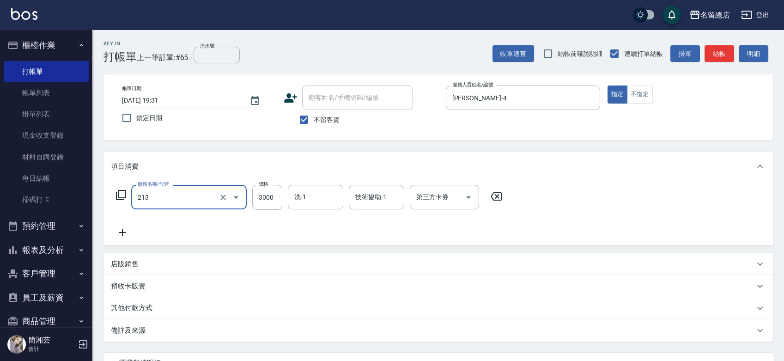
type input "陶溫3000以上(213)"
type input "2800"
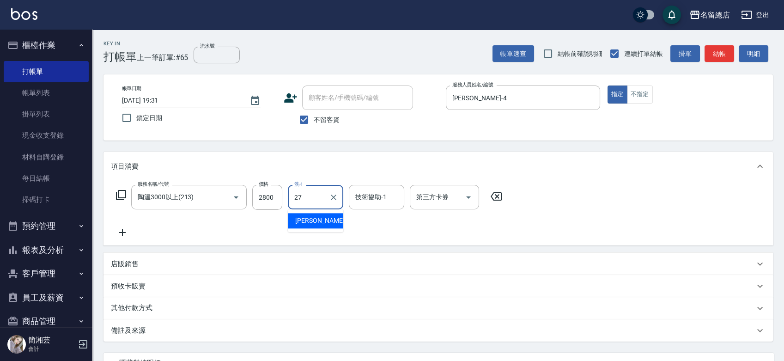
type input "[PERSON_NAME]-27"
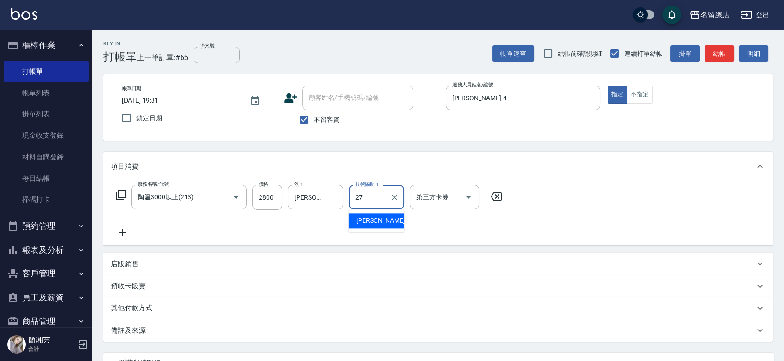
type input "[PERSON_NAME]-27"
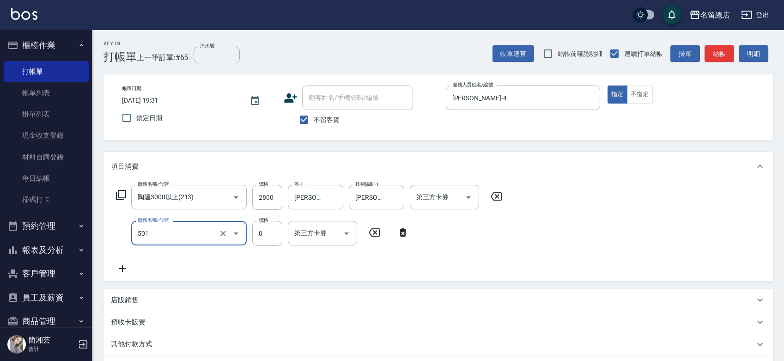
type input "2段蓋卡1300以上(501)"
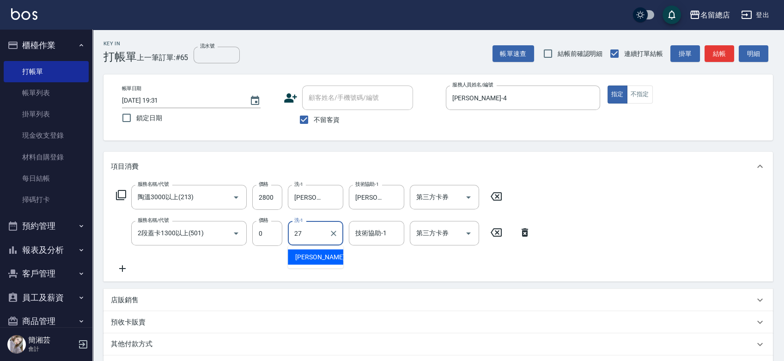
type input "[PERSON_NAME]-27"
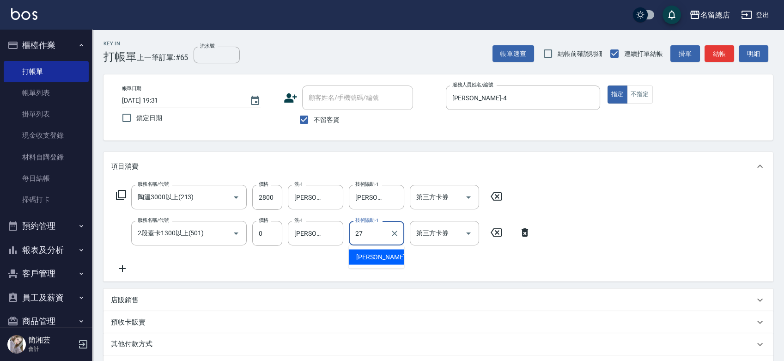
type input "[PERSON_NAME]-27"
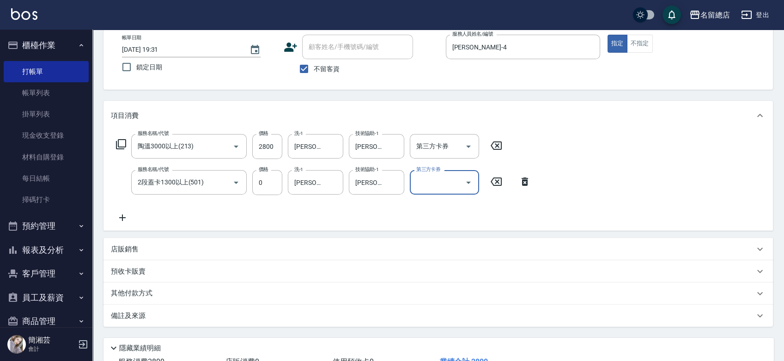
scroll to position [51, 0]
click at [136, 247] on p "店販銷售" at bounding box center [125, 249] width 28 height 10
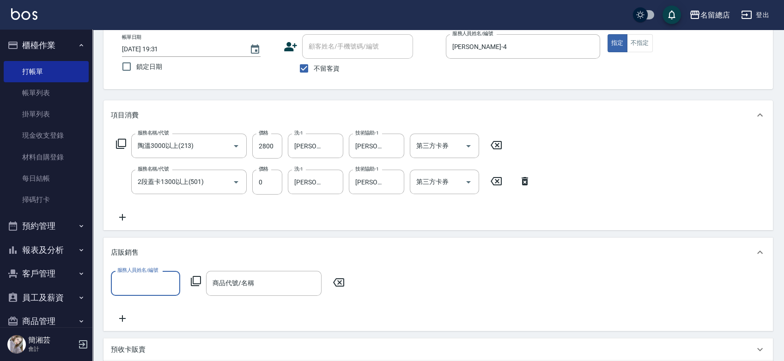
scroll to position [0, 0]
type input "[PERSON_NAME]-4"
type input "逤"
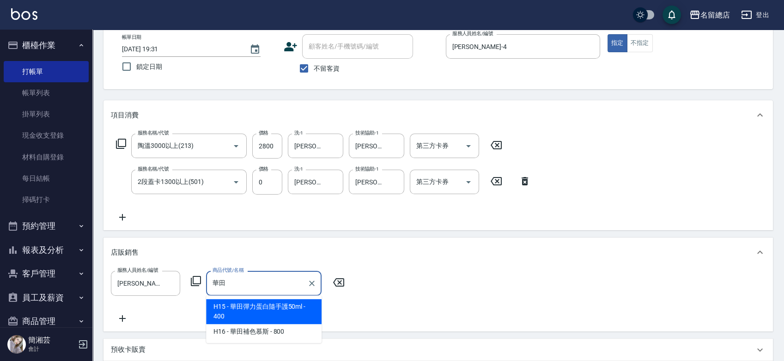
type input "華"
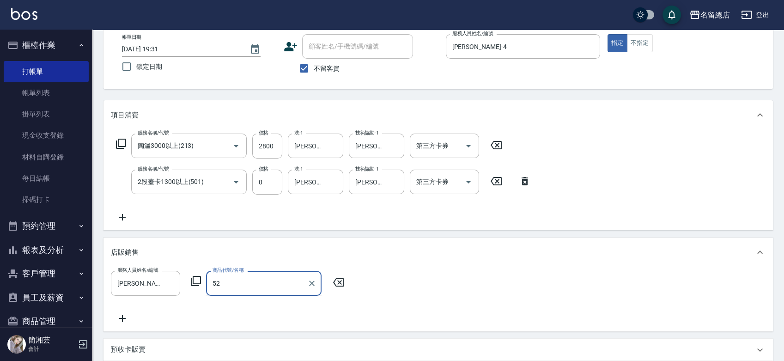
type input "5"
type input "朔"
type input "逤"
type input "朔"
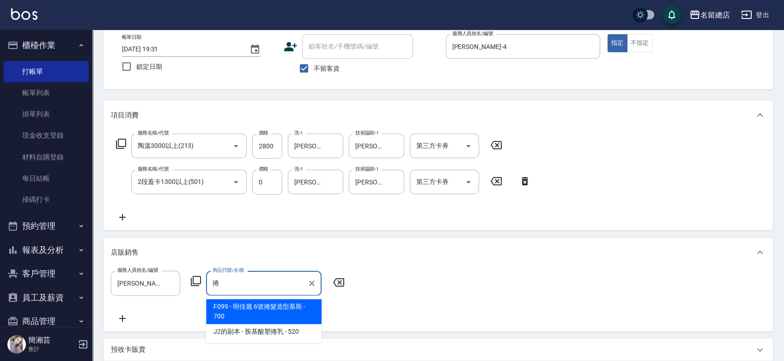
click at [278, 332] on span "J2的副本 - 胺基酸塑捲乳 - 520" at bounding box center [263, 331] width 115 height 15
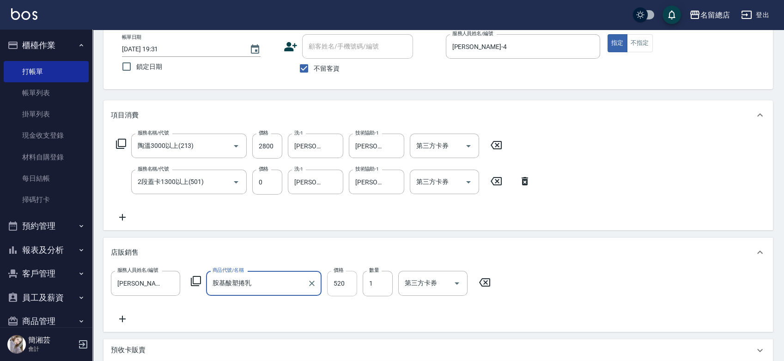
type input "胺基酸塑捲乳"
click at [336, 284] on input "520" at bounding box center [342, 283] width 30 height 25
type input "500"
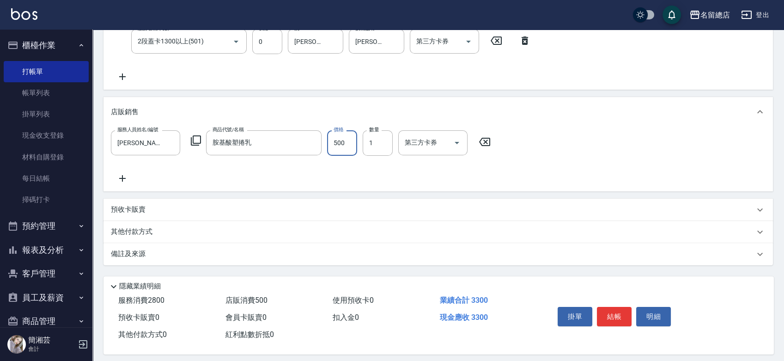
scroll to position [199, 0]
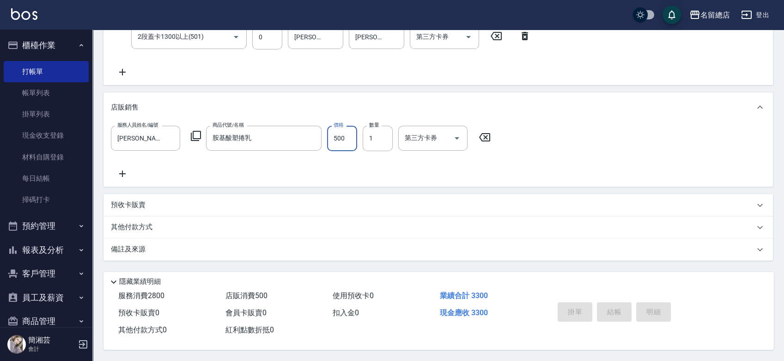
type input "[DATE] 19:39"
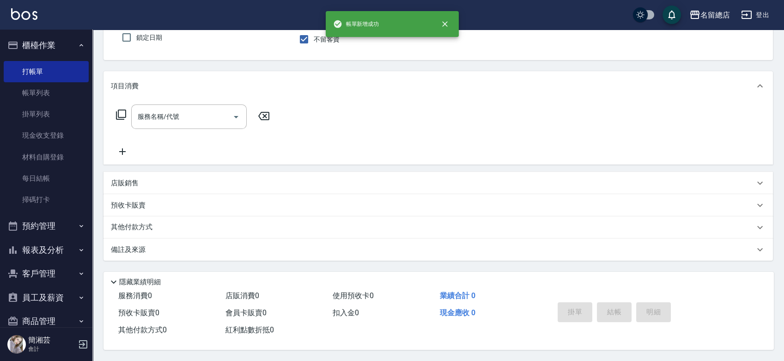
scroll to position [0, 0]
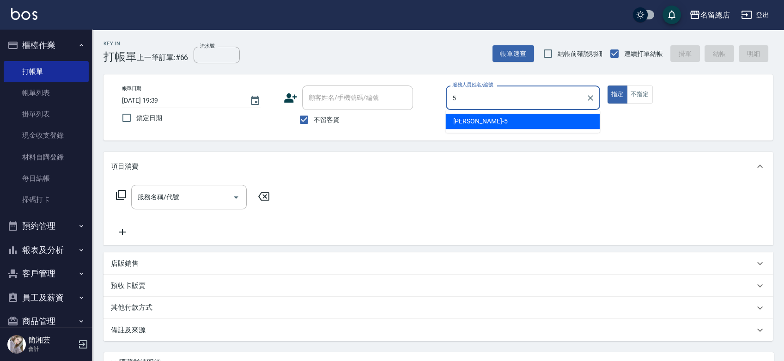
type input "[PERSON_NAME]-5"
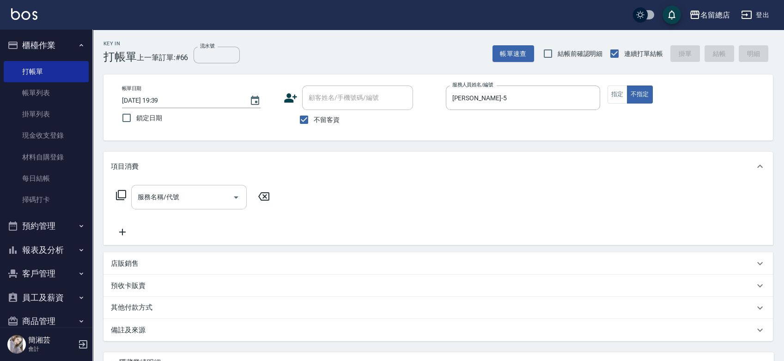
click at [169, 191] on div "服務名稱/代號 服務名稱/代號" at bounding box center [188, 197] width 115 height 24
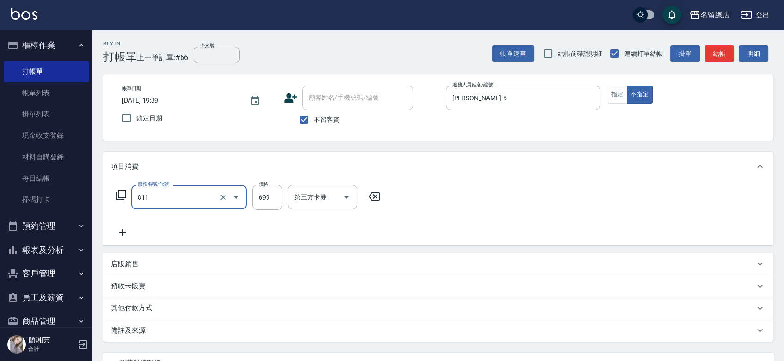
type input "洗+剪(811)"
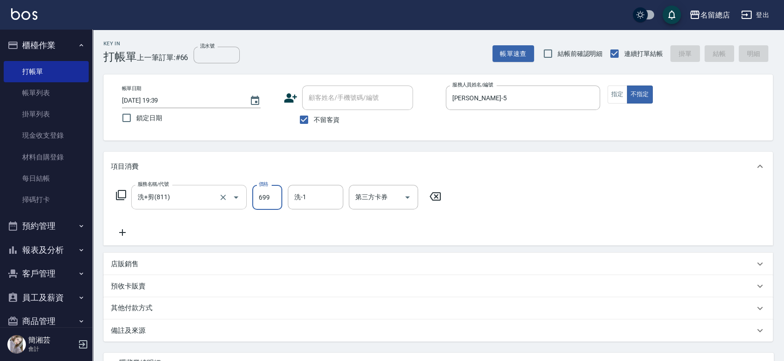
type input "[DATE] 19:40"
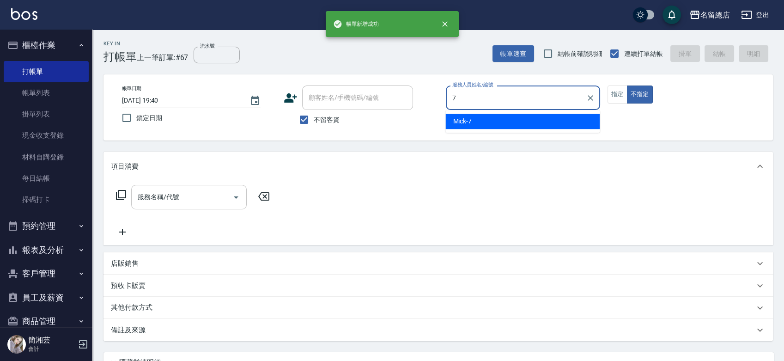
type input "Mick-7"
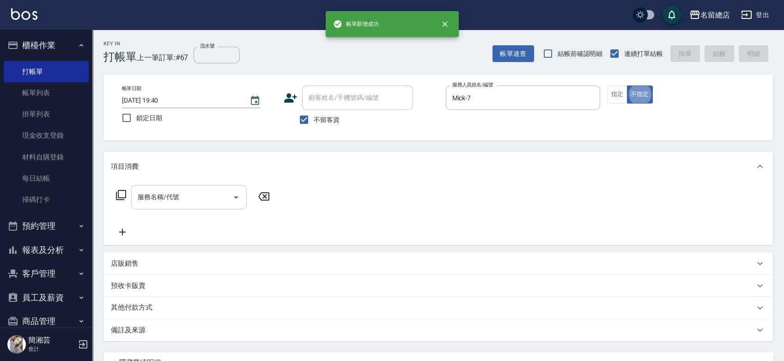
type button "false"
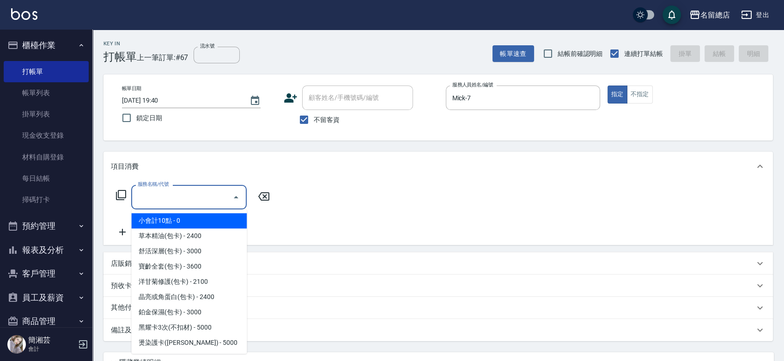
click at [199, 199] on input "服務名稱/代號" at bounding box center [181, 197] width 93 height 16
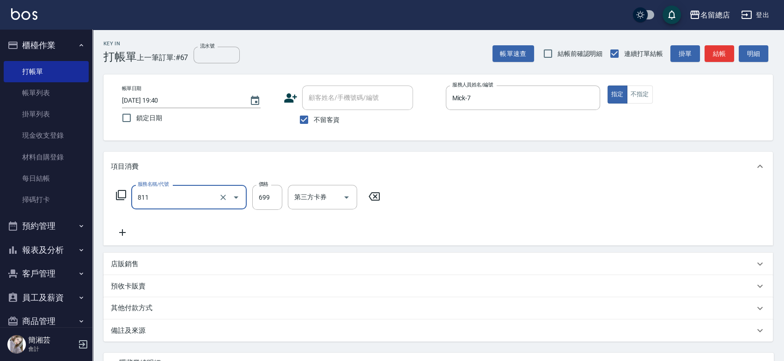
type input "洗+剪(811)"
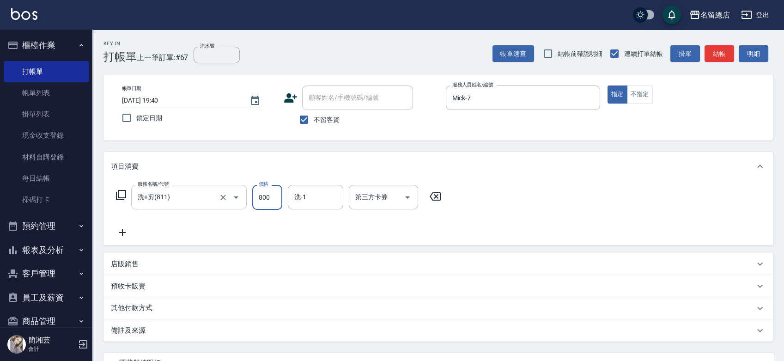
type input "800"
type input "[PERSON_NAME]-33"
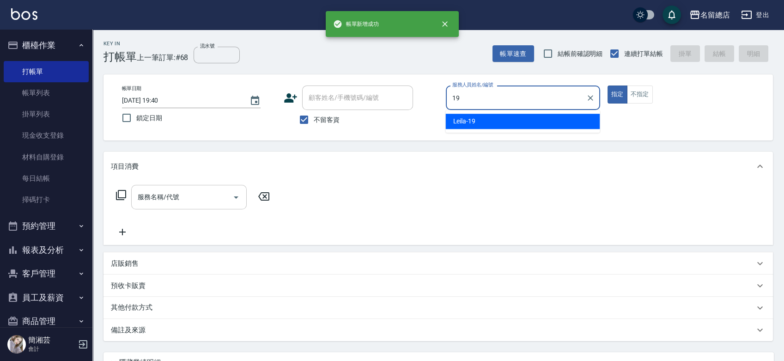
type input "Leila-19"
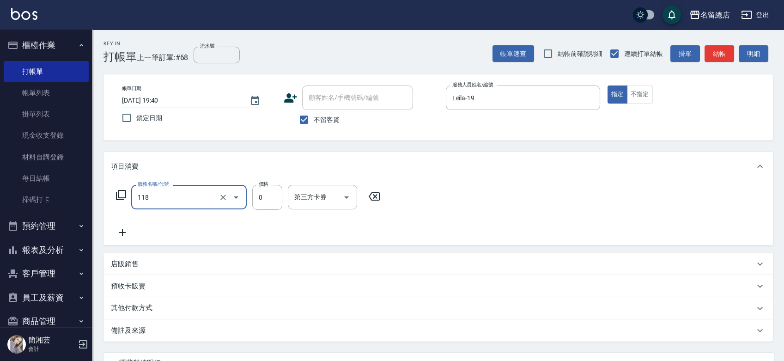
type input "頭皮蓋卡4點(118)"
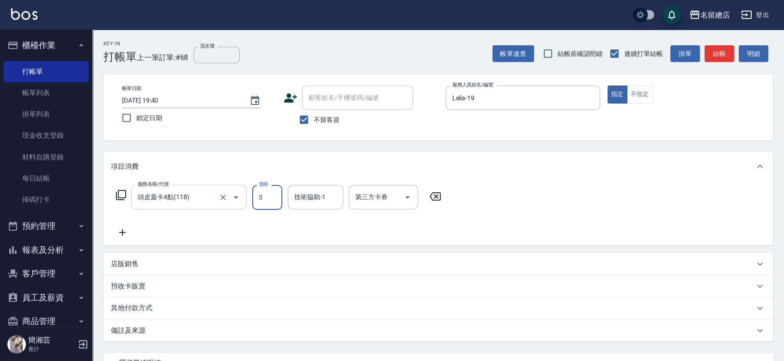
type input "0"
type input "[PERSON_NAME]-33"
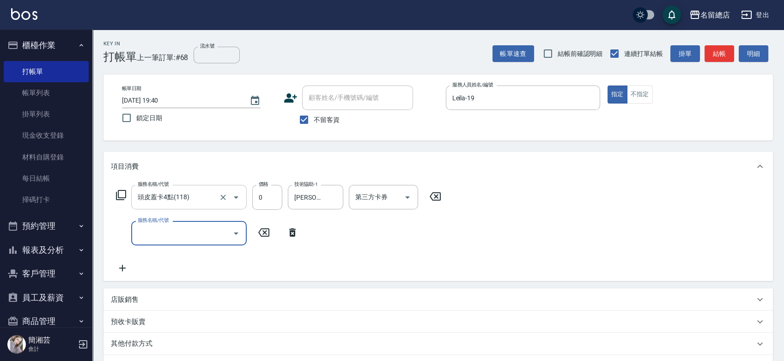
type input "5"
type input "自備接髮(616)"
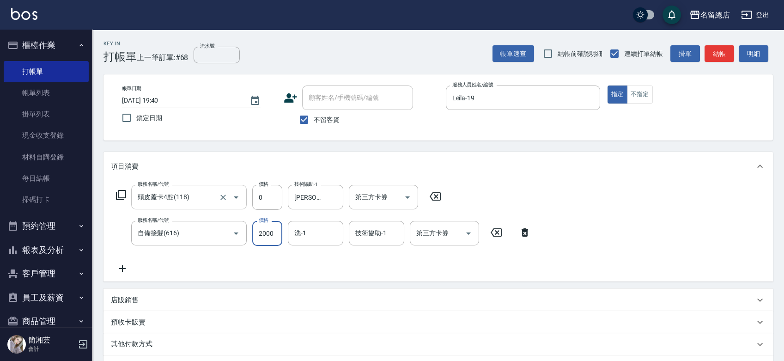
type input "2000"
type input "[PERSON_NAME]-33"
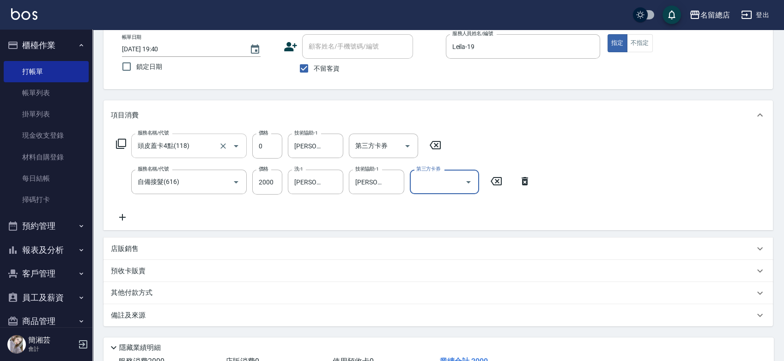
scroll to position [103, 0]
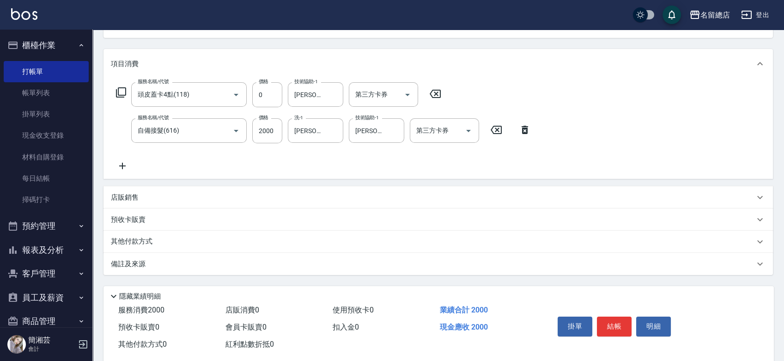
click at [145, 245] on p "其他付款方式" at bounding box center [134, 241] width 46 height 10
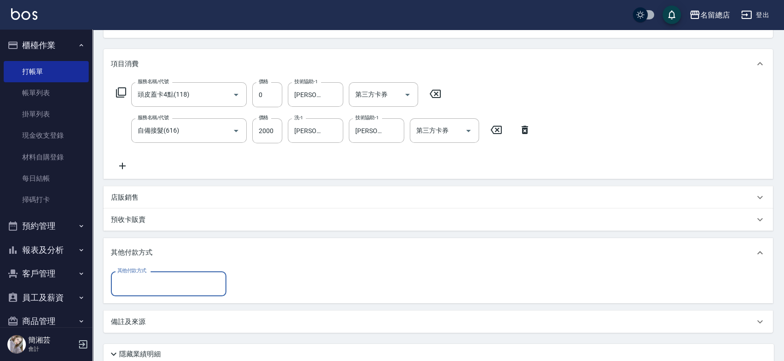
scroll to position [0, 0]
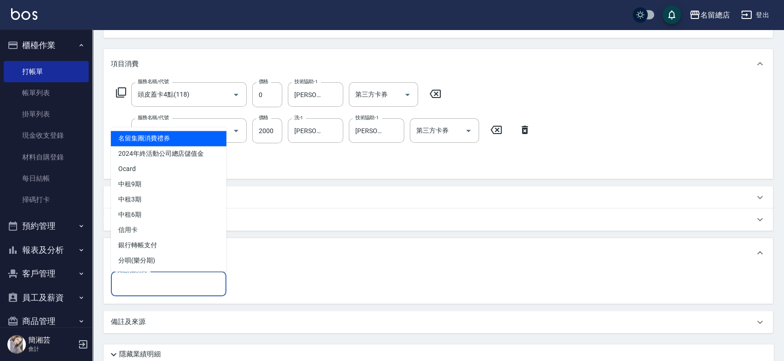
click at [151, 279] on input "其他付款方式" at bounding box center [168, 283] width 107 height 16
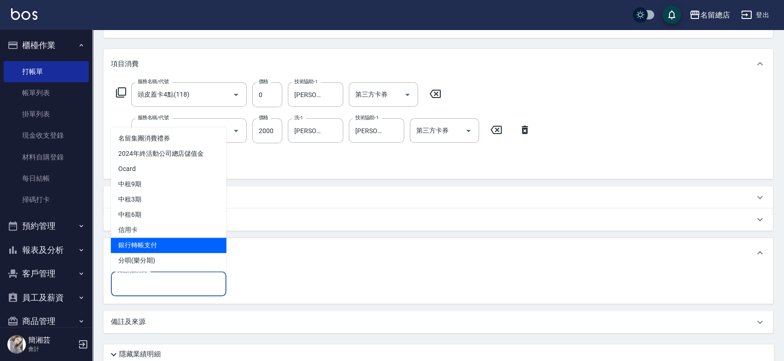
click at [146, 241] on span "銀行轉帳支付" at bounding box center [168, 244] width 115 height 15
type input "銀行轉帳支付"
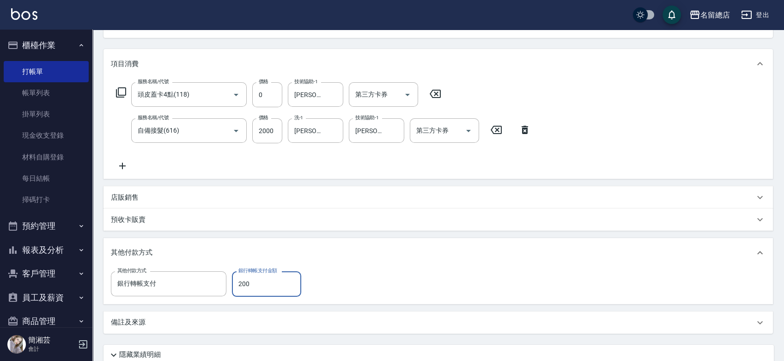
type input "2000"
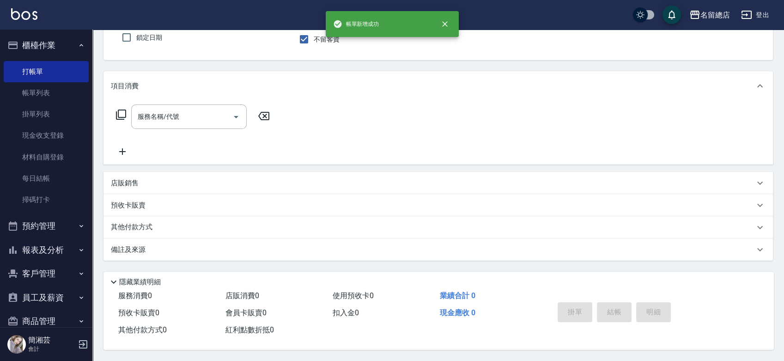
scroll to position [83, 0]
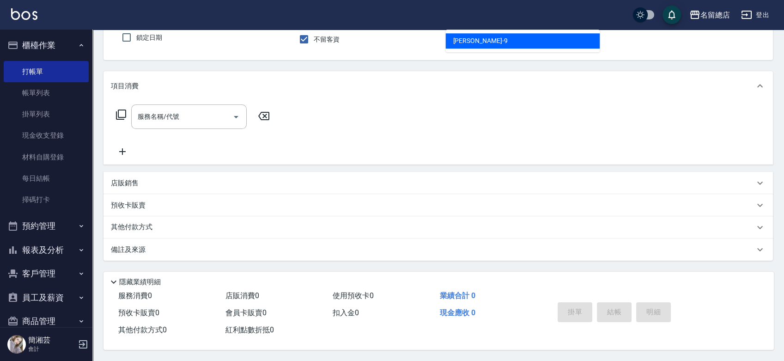
type input "[PERSON_NAME]-9"
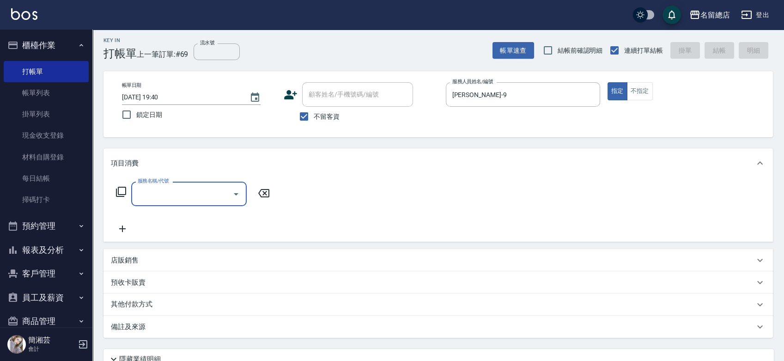
scroll to position [0, 0]
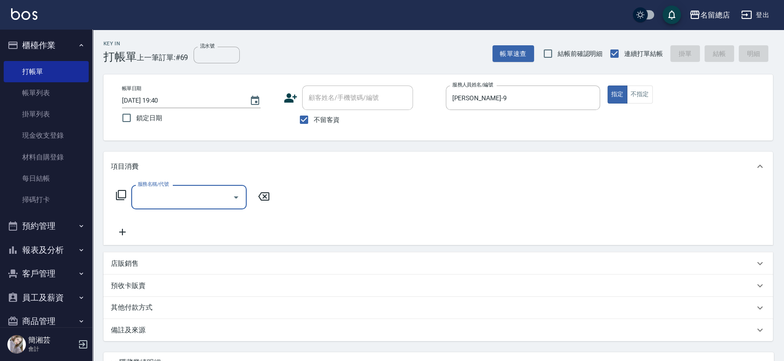
click at [198, 202] on input "服務名稱/代號" at bounding box center [181, 197] width 93 height 16
type input "健康洗髮(604)"
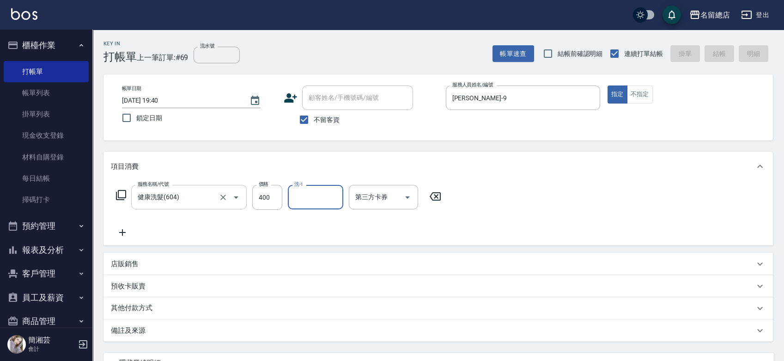
type input "[DATE] 19:41"
click at [303, 121] on input "不留客資" at bounding box center [303, 119] width 19 height 19
checkbox input "false"
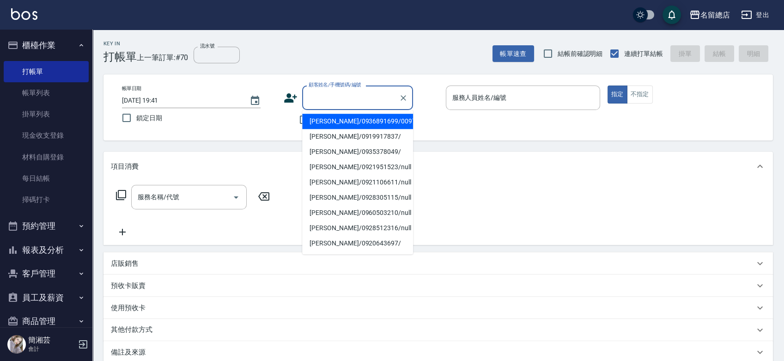
click at [325, 101] on input "顧客姓名/手機號碼/編號" at bounding box center [350, 98] width 89 height 16
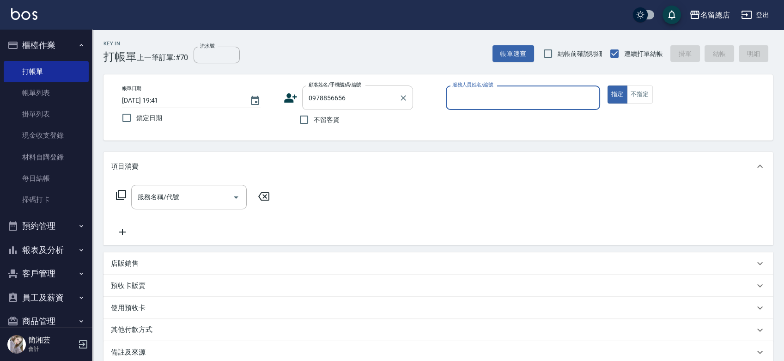
type input "[PERSON_NAME]/0978856656/A00"
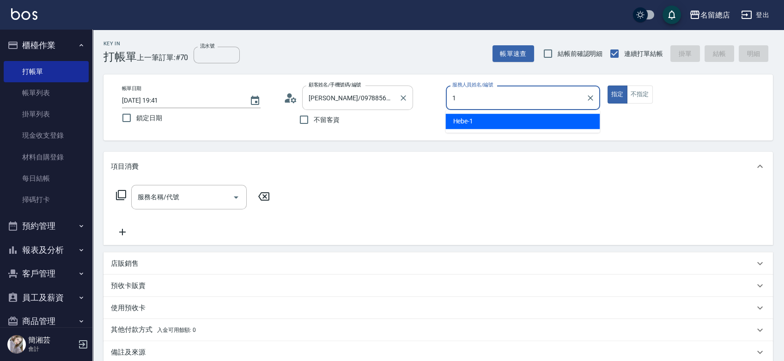
type input "Hebe-1"
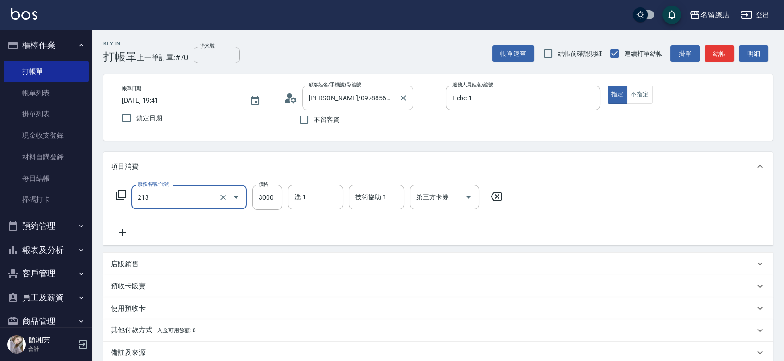
type input "陶溫3000以上(213)"
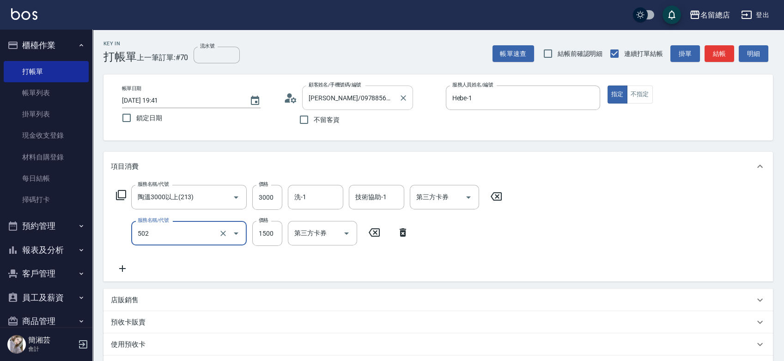
type input "染髮1500以上(502)"
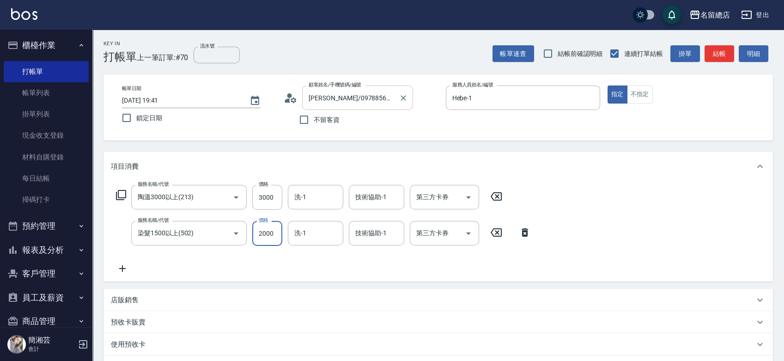
type input "2000"
type input "[PERSON_NAME]-43"
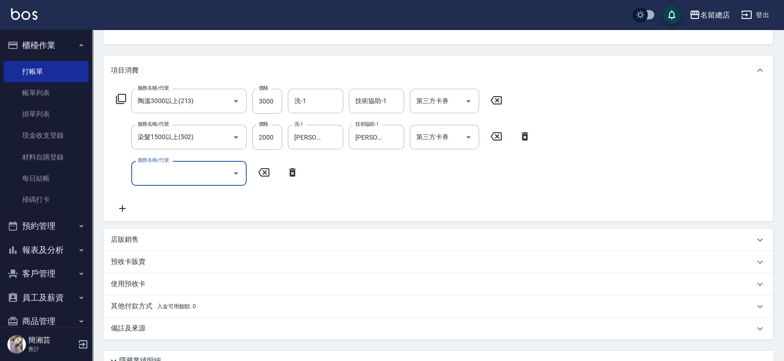
scroll to position [103, 0]
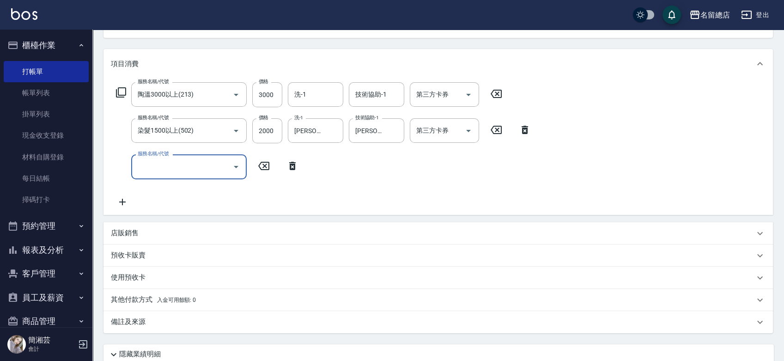
click at [128, 260] on div "預收卡販賣" at bounding box center [437, 255] width 669 height 22
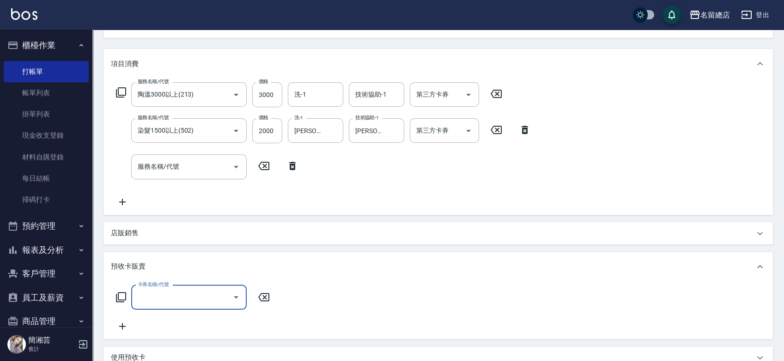
scroll to position [0, 0]
type input "二段自備卡(407)"
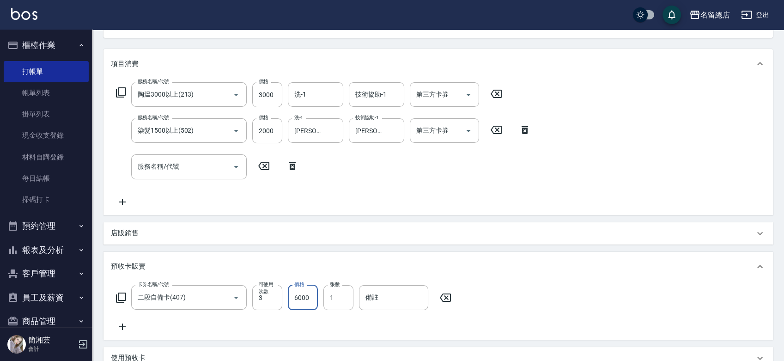
type input "6000"
type input "9311"
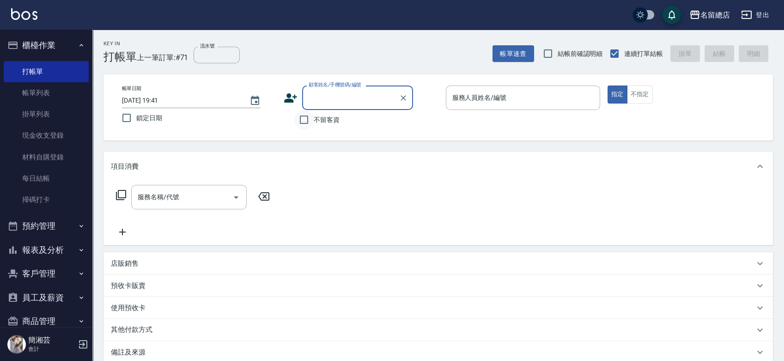
click at [311, 120] on input "不留客資" at bounding box center [303, 119] width 19 height 19
checkbox input "true"
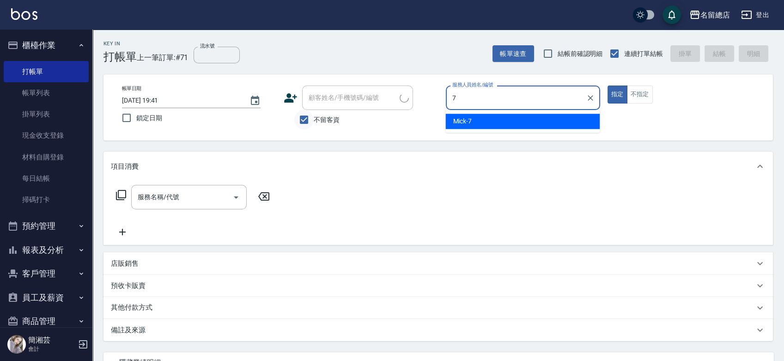
type input "Mick-7"
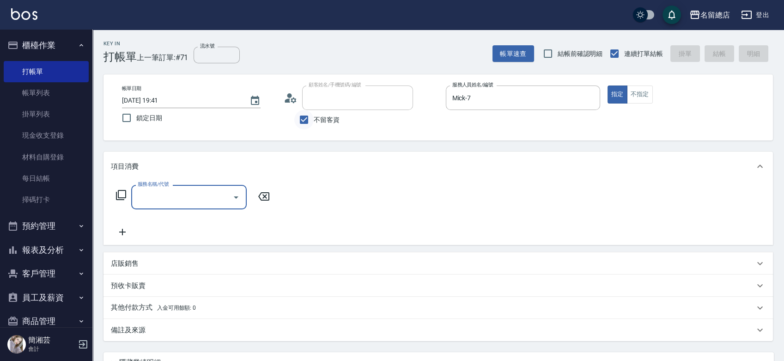
type input "美國大姐/0912543363/"
click at [312, 119] on input "不留客資" at bounding box center [303, 119] width 19 height 19
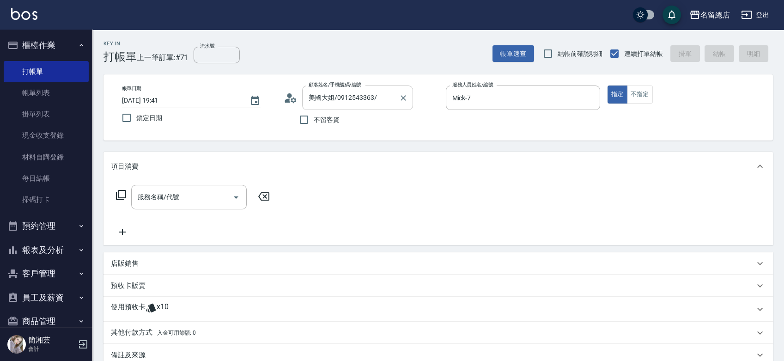
click at [406, 91] on div at bounding box center [403, 97] width 12 height 24
click at [304, 119] on input "不留客資" at bounding box center [303, 119] width 19 height 19
checkbox input "true"
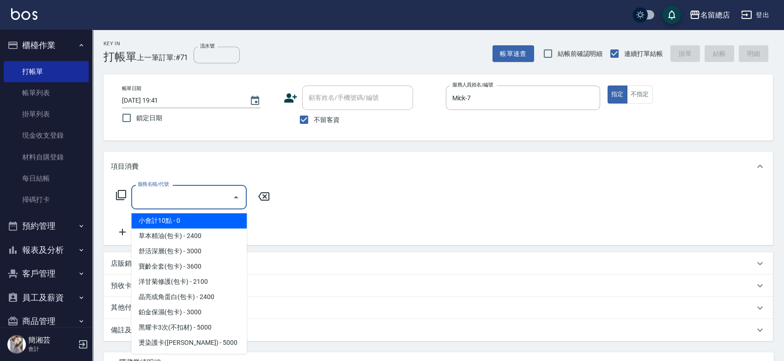
click at [202, 199] on input "服務名稱/代號" at bounding box center [181, 197] width 93 height 16
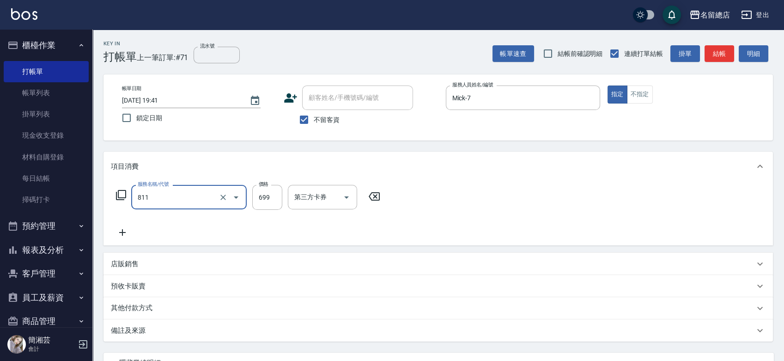
type input "洗+剪(811)"
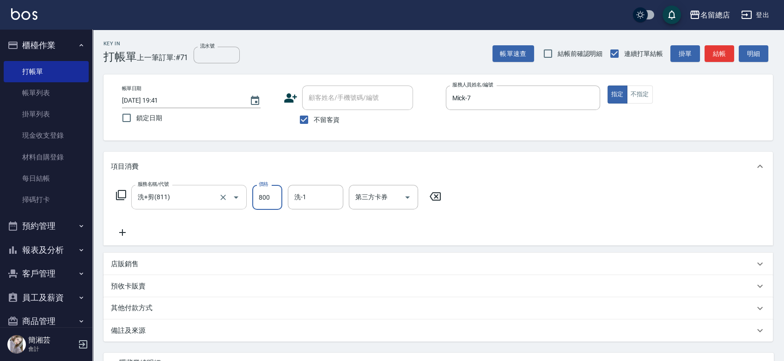
type input "800"
type input "[PERSON_NAME]-33"
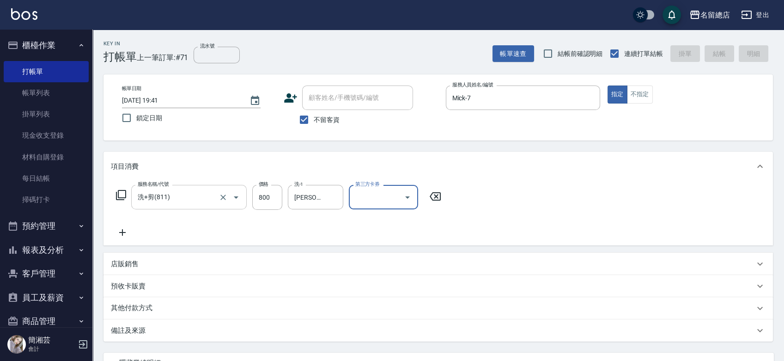
type input "[DATE] 19:42"
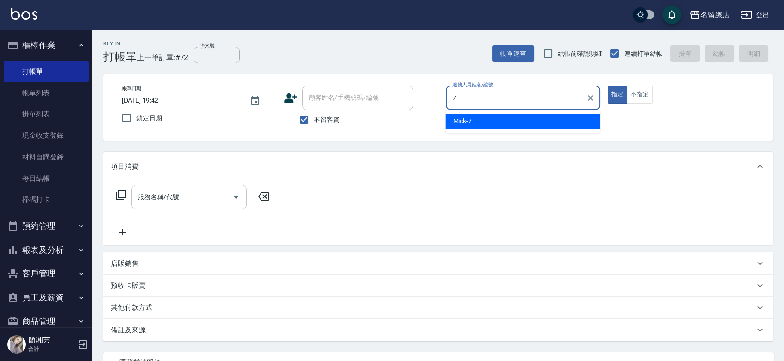
type input "Mick-7"
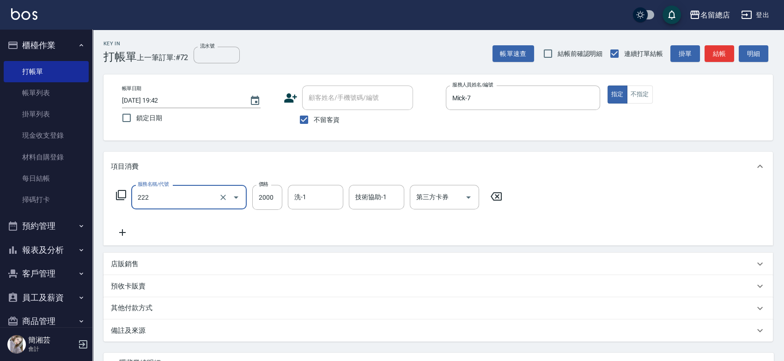
type input "燙髮2000以上(222)"
click at [281, 201] on input "2000" at bounding box center [267, 197] width 30 height 25
type input "3000"
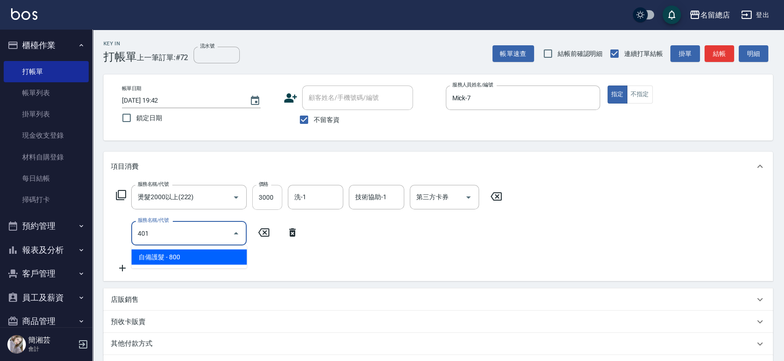
type input "自備護髮(401)"
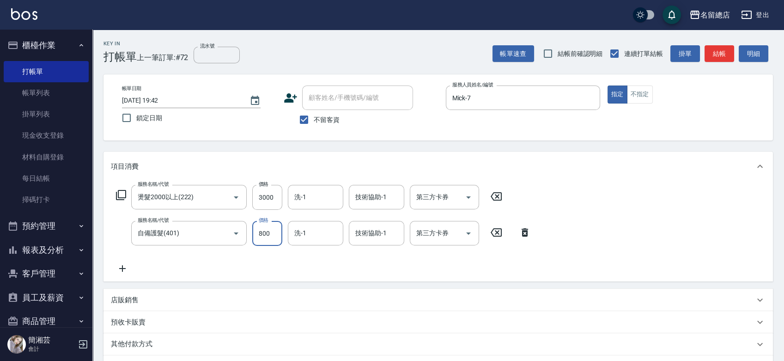
click at [259, 235] on input "800" at bounding box center [267, 233] width 30 height 25
type input "900"
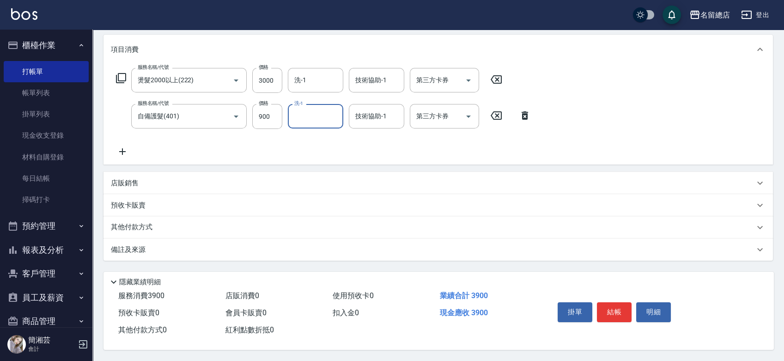
scroll to position [120, 0]
click at [135, 228] on p "其他付款方式" at bounding box center [134, 227] width 46 height 10
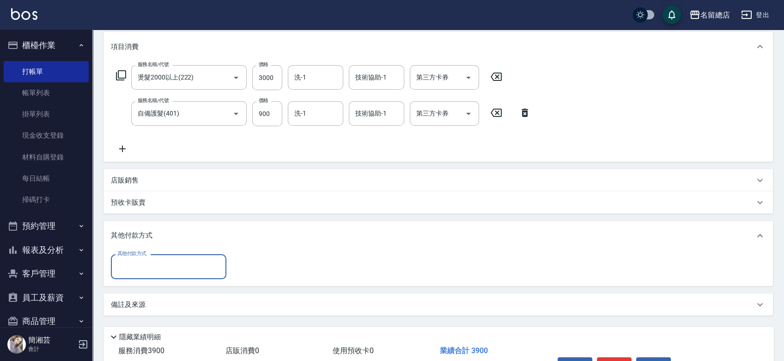
scroll to position [0, 0]
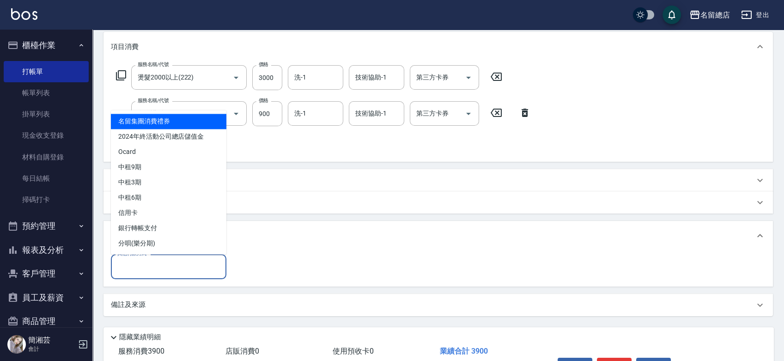
click at [136, 271] on input "其他付款方式" at bounding box center [168, 266] width 107 height 16
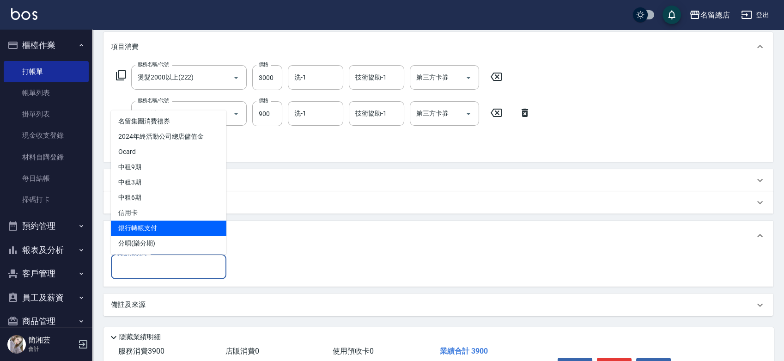
click at [149, 225] on span "銀行轉帳支付" at bounding box center [168, 227] width 115 height 15
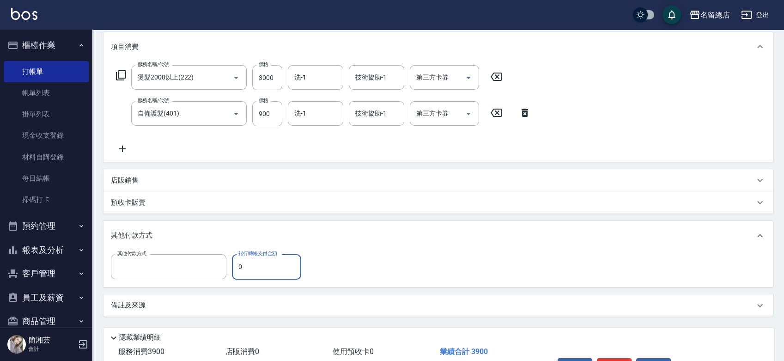
type input "銀行轉帳支付"
type input "3900"
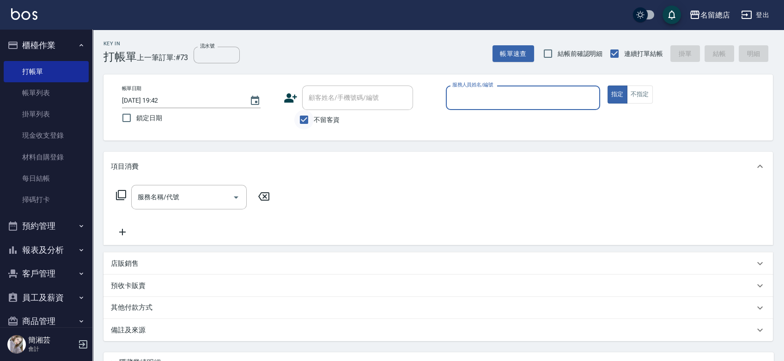
click at [299, 118] on input "不留客資" at bounding box center [303, 119] width 19 height 19
checkbox input "false"
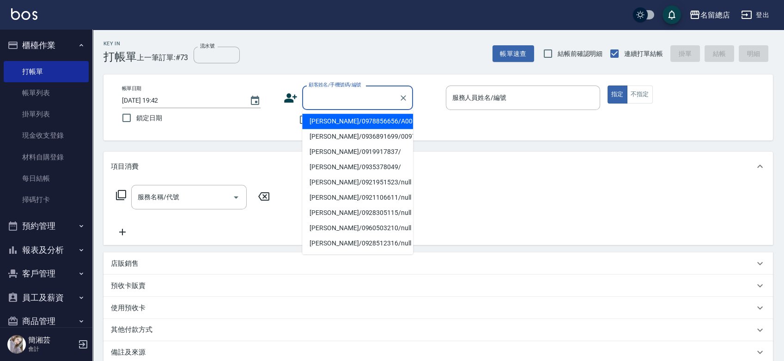
click at [311, 105] on input "顧客姓名/手機號碼/編號" at bounding box center [350, 98] width 89 height 16
click at [344, 118] on li "[PERSON_NAME]/0978856656/A00" at bounding box center [357, 121] width 111 height 15
type input "[PERSON_NAME]/0978856656/A00"
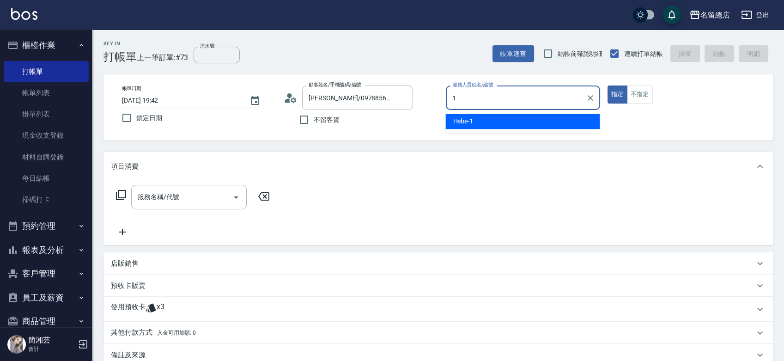
type input "Hebe-1"
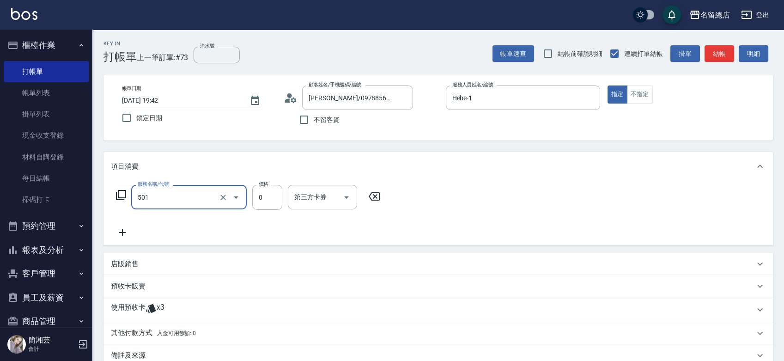
type input "2段蓋卡1300以上(501)"
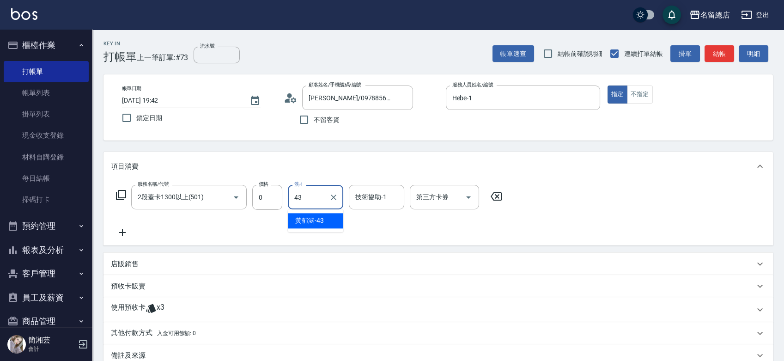
type input "[PERSON_NAME]-43"
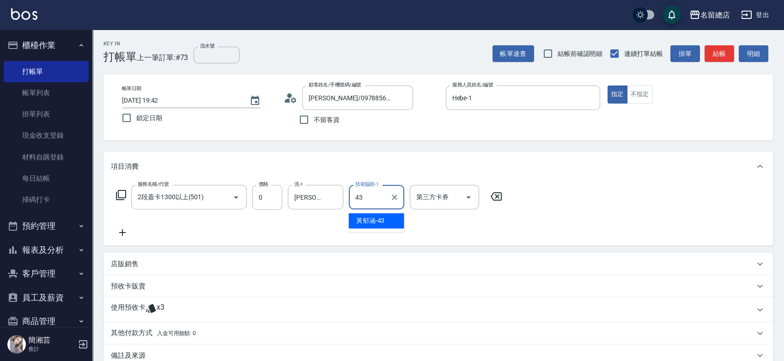
type input "[PERSON_NAME]-43"
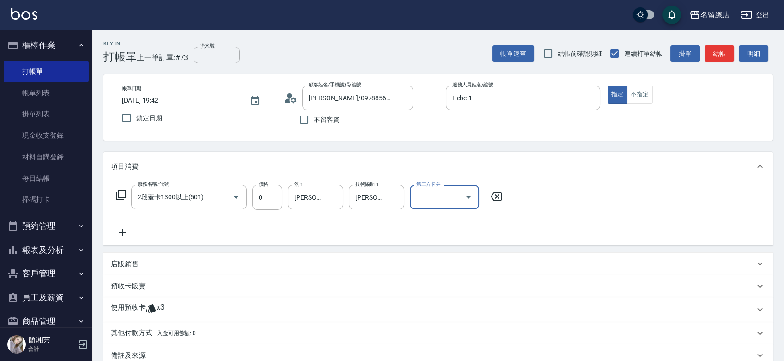
click at [172, 307] on div "使用預收卡 x3" at bounding box center [432, 309] width 643 height 14
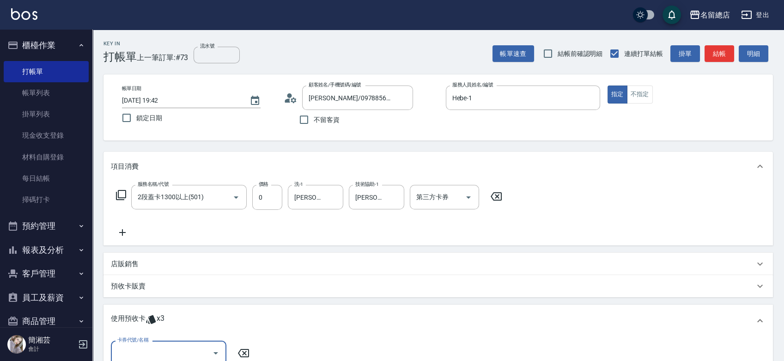
click at [183, 350] on input "卡券代號/名稱" at bounding box center [161, 352] width 93 height 16
click at [190, 333] on div "二段自備卡 剩餘3張 9311" at bounding box center [168, 328] width 115 height 15
type input "二段自備卡 9311"
click at [343, 348] on input "指定" at bounding box center [346, 352] width 19 height 19
checkbox input "true"
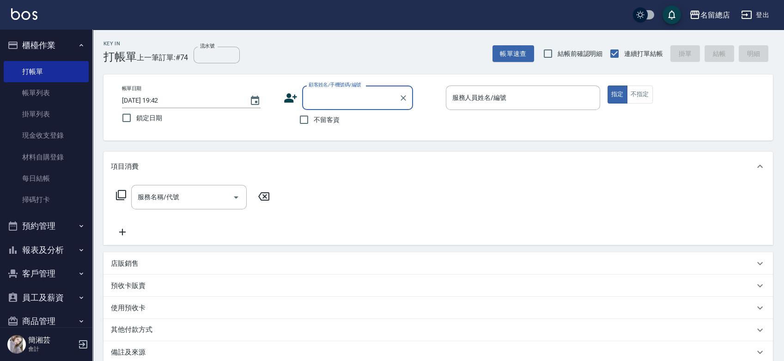
click at [42, 254] on button "報表及分析" at bounding box center [46, 250] width 85 height 24
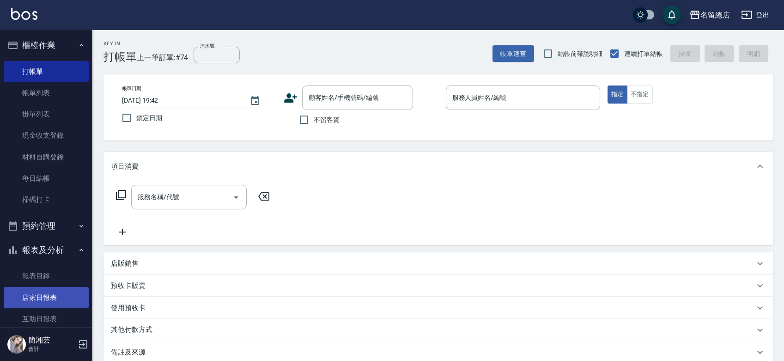
click at [54, 294] on link "店家日報表" at bounding box center [46, 297] width 85 height 21
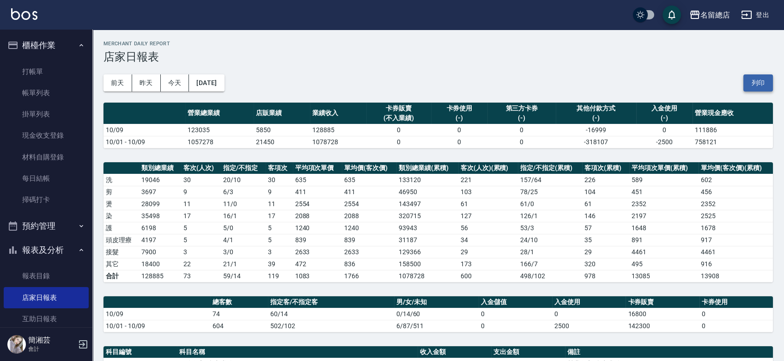
click at [751, 78] on button "列印" at bounding box center [758, 82] width 30 height 17
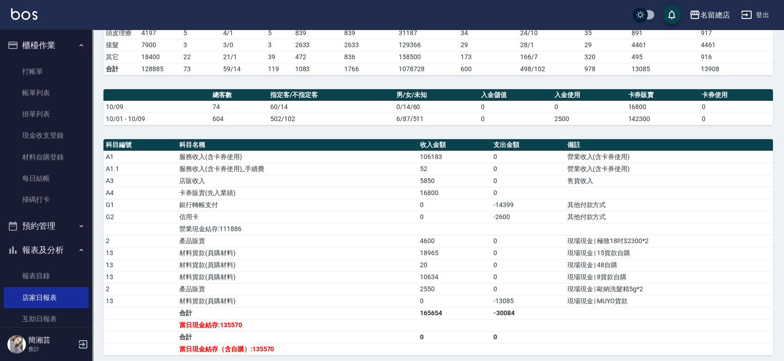
scroll to position [308, 0]
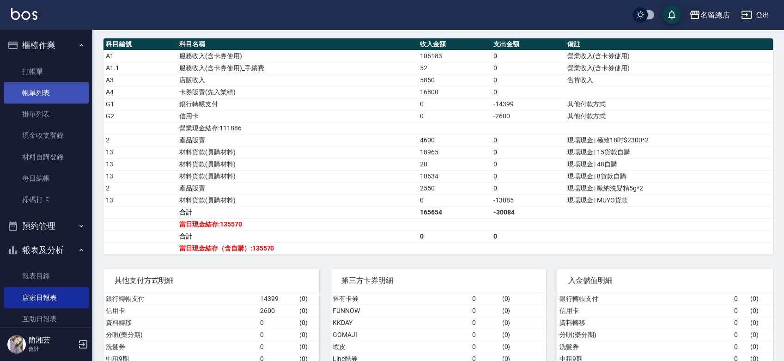
click at [59, 95] on link "帳單列表" at bounding box center [46, 92] width 85 height 21
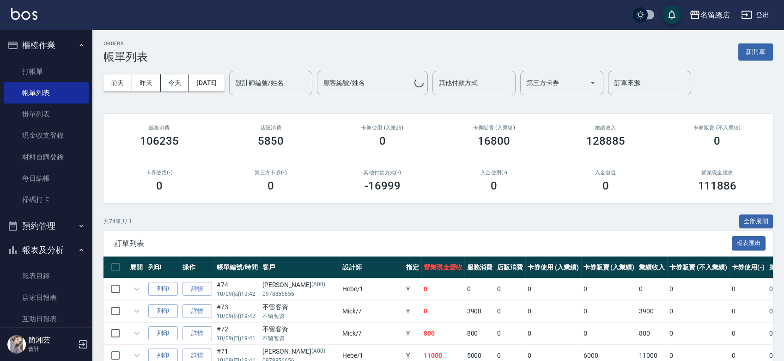
click at [460, 84] on div "其他付款方式 其他付款方式" at bounding box center [473, 83] width 83 height 24
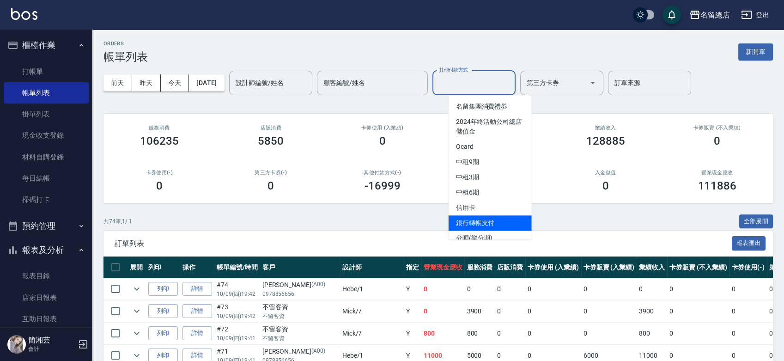
click at [488, 221] on span "銀行轉帳支付" at bounding box center [489, 222] width 83 height 15
type input "銀行轉帳支付"
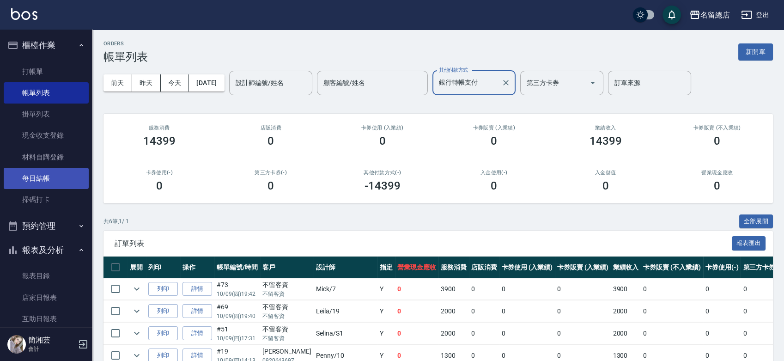
click at [33, 175] on link "每日結帳" at bounding box center [46, 178] width 85 height 21
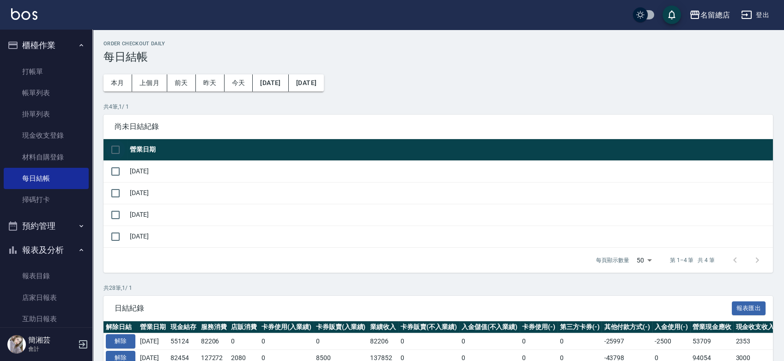
click at [117, 151] on input "checkbox" at bounding box center [115, 149] width 19 height 19
checkbox input "true"
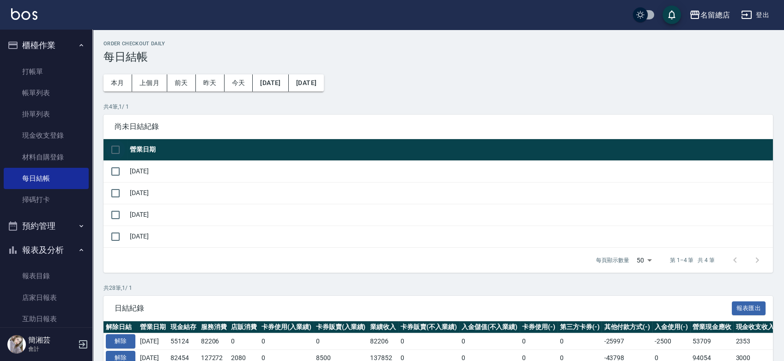
checkbox input "true"
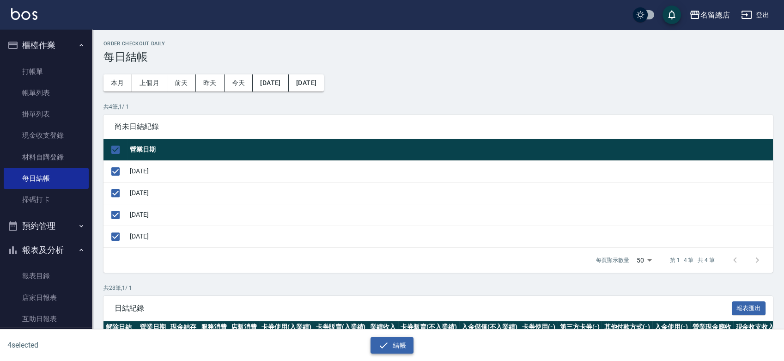
click at [394, 346] on button "結帳" at bounding box center [391, 345] width 43 height 17
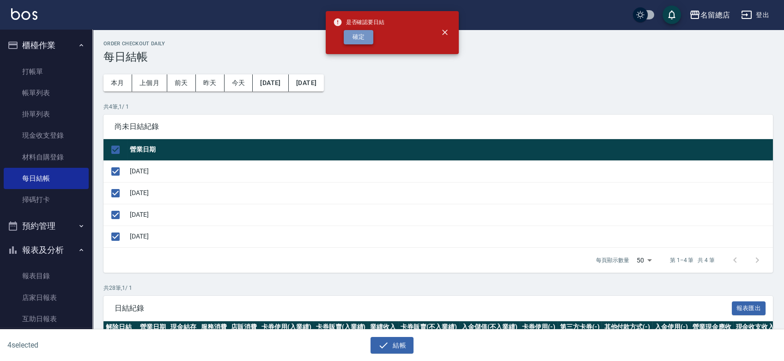
click at [366, 36] on button "確定" at bounding box center [359, 37] width 30 height 14
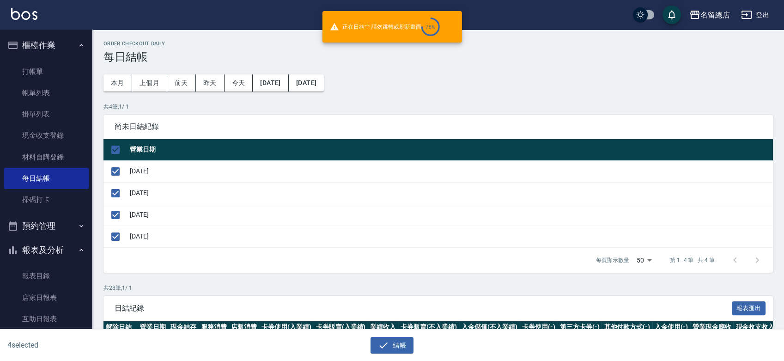
checkbox input "false"
